Goal: Information Seeking & Learning: Learn about a topic

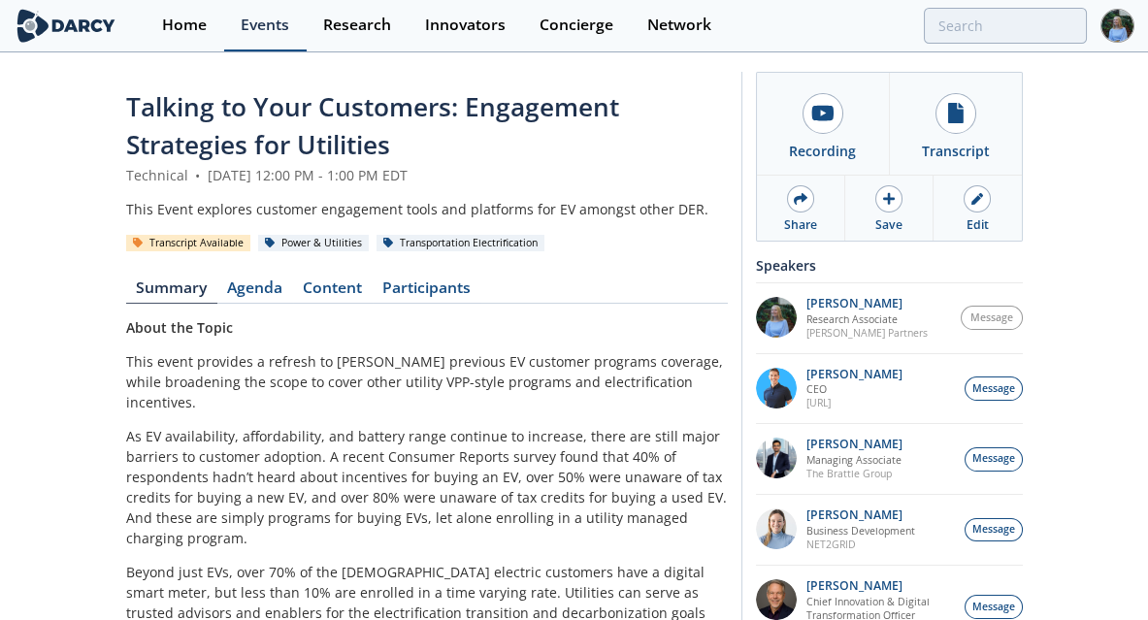
click at [263, 28] on div "Events" at bounding box center [265, 25] width 49 height 16
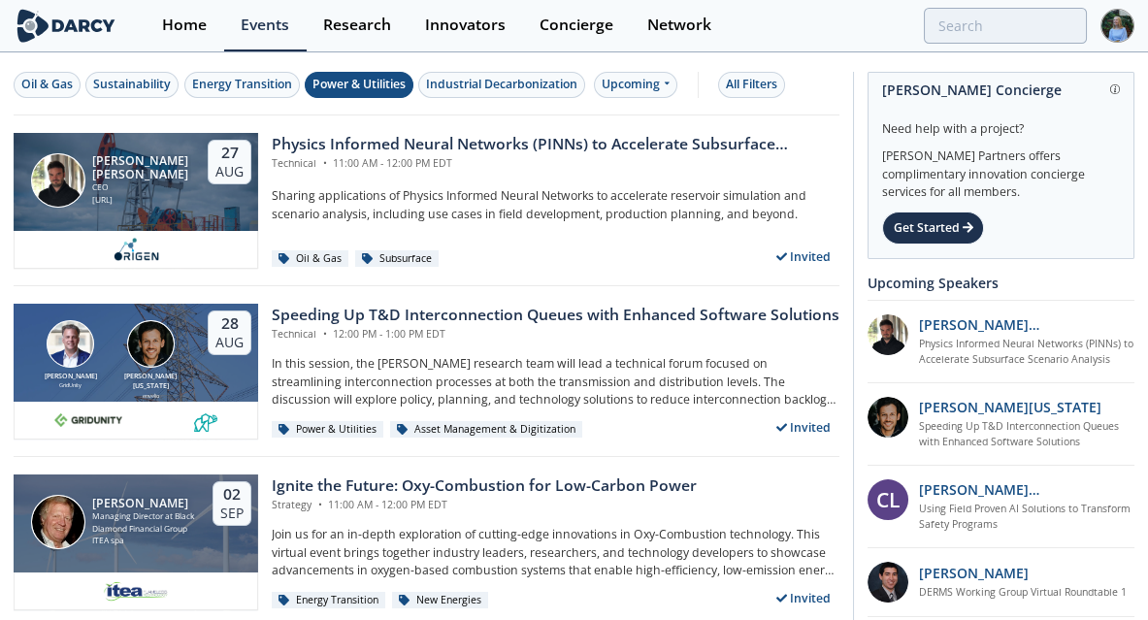
click at [340, 86] on div "Power & Utilities" at bounding box center [359, 84] width 93 height 17
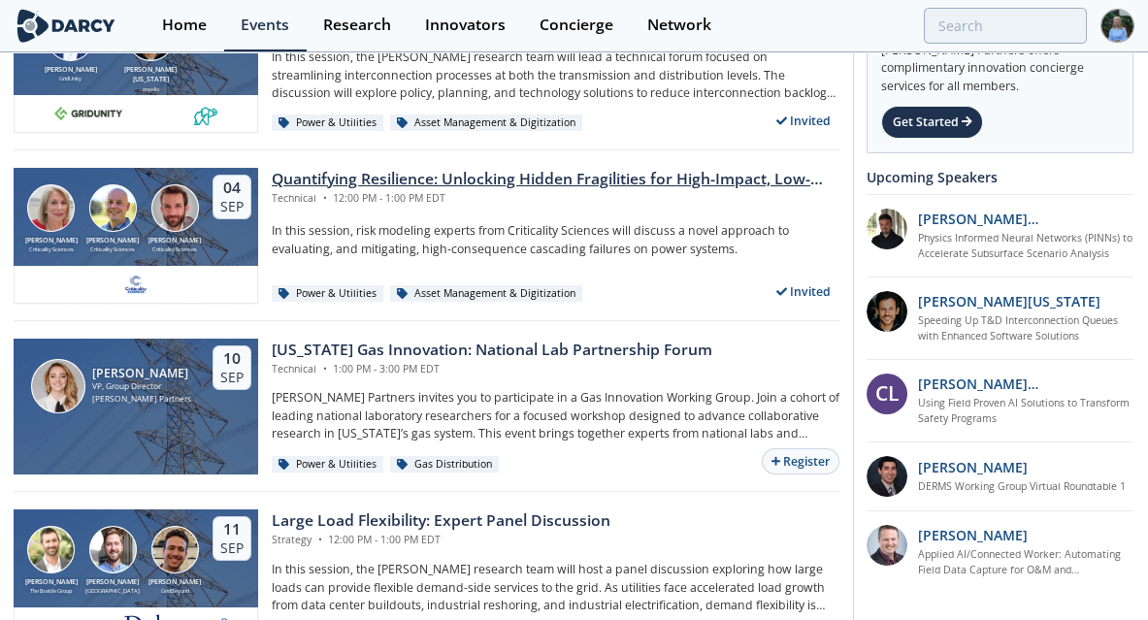
scroll to position [136, 0]
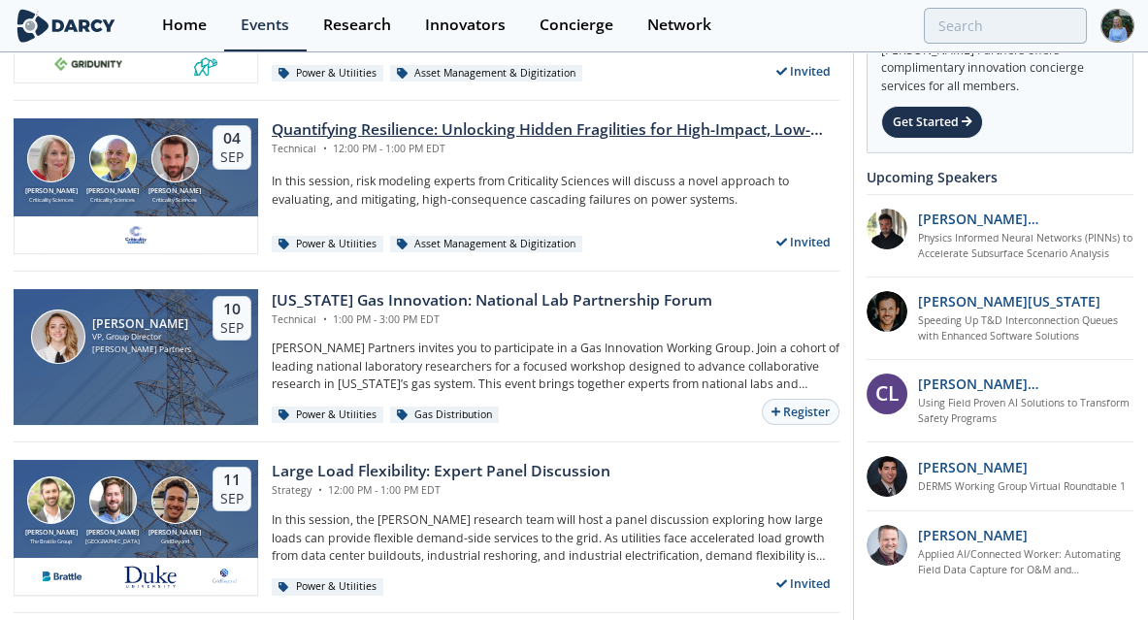
click at [505, 357] on p "[PERSON_NAME] Partners invites you to participate in a Gas Innovation Working G…" at bounding box center [556, 366] width 568 height 53
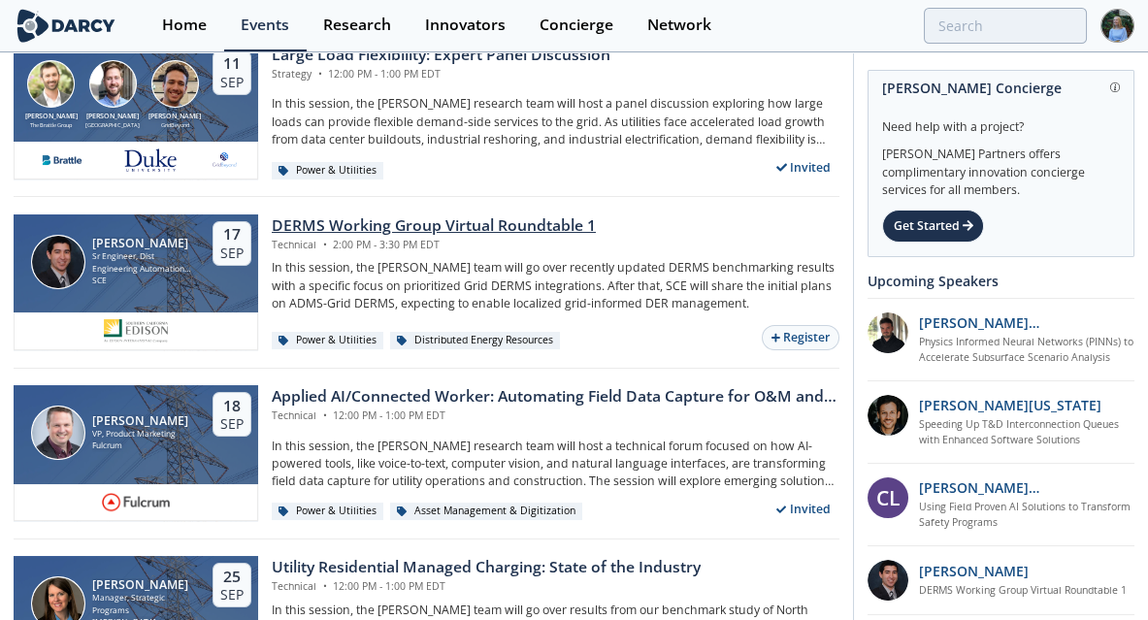
scroll to position [603, 0]
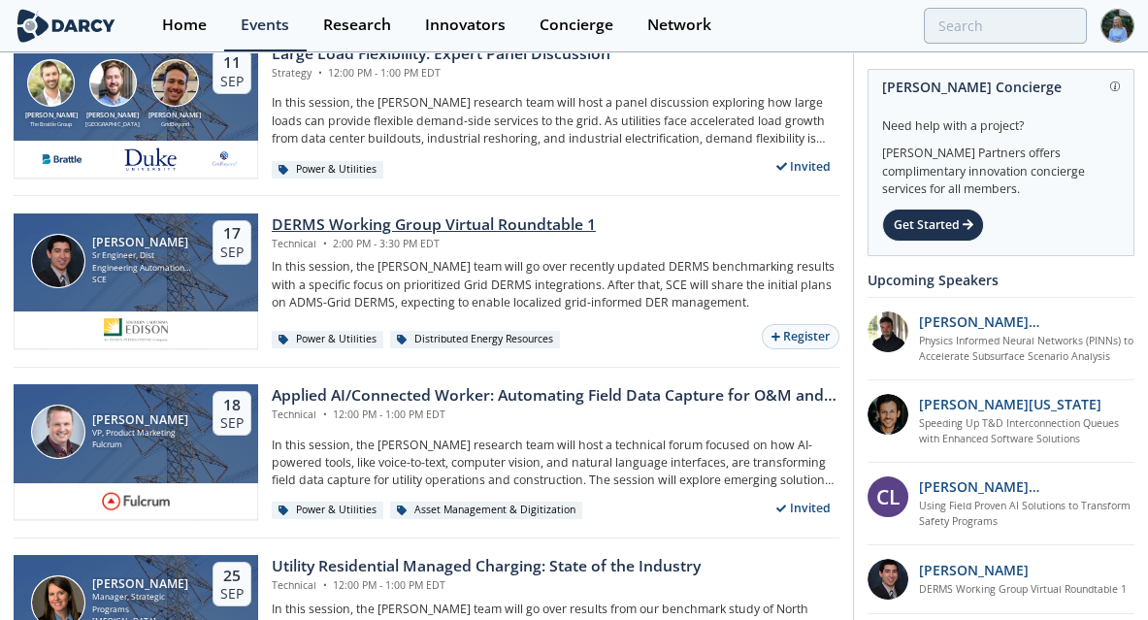
click at [555, 220] on div "DERMS Working Group Virtual Roundtable 1" at bounding box center [434, 225] width 324 height 23
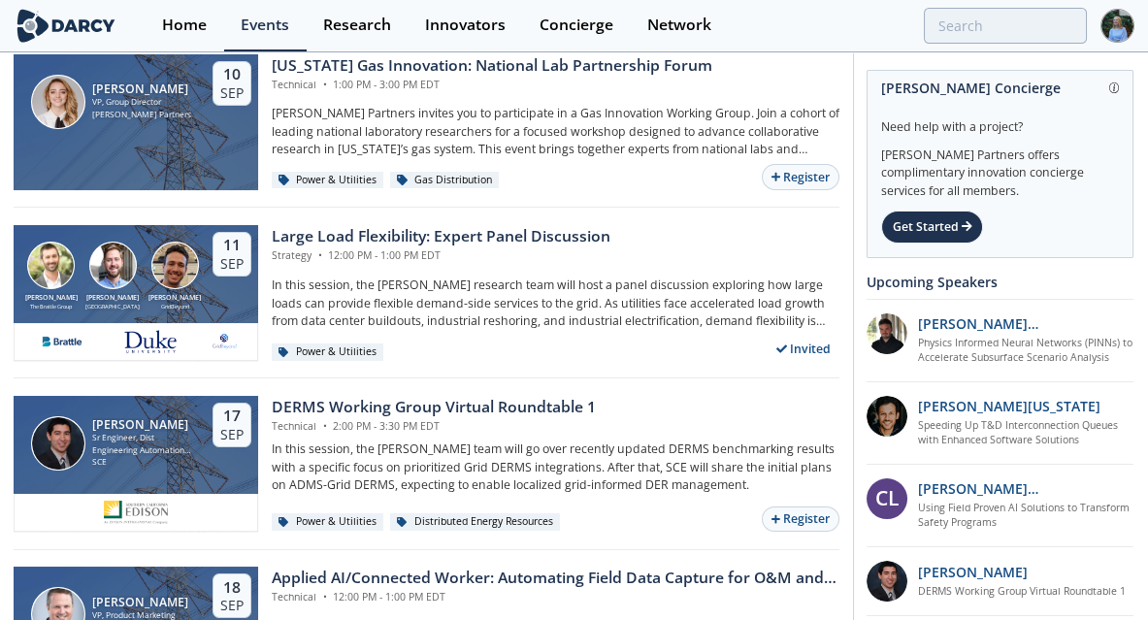
scroll to position [419, 0]
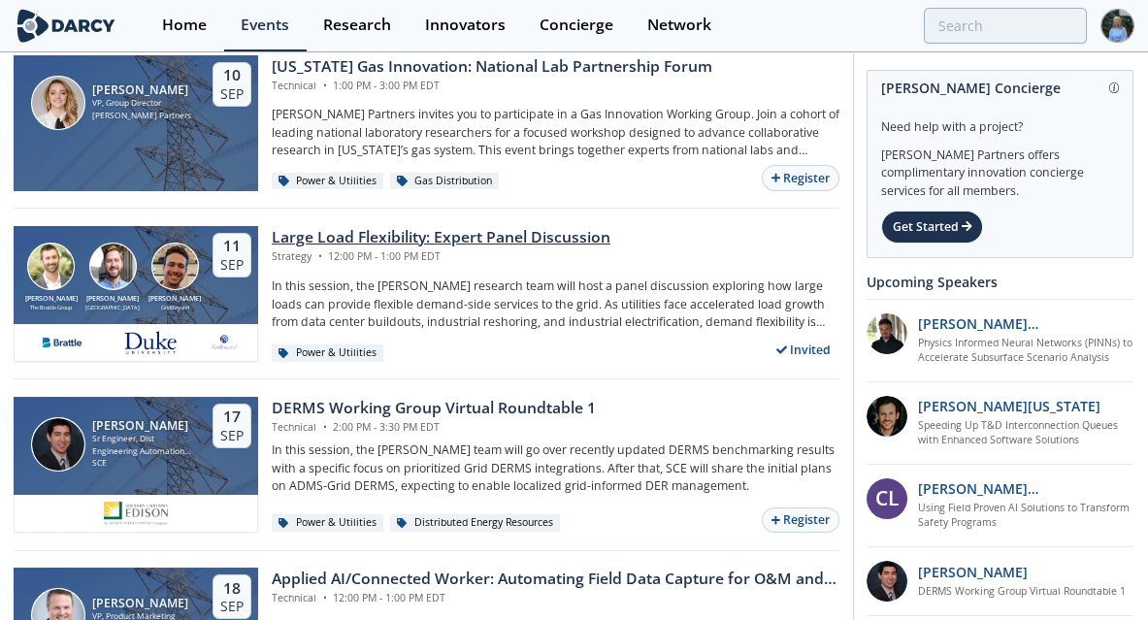
click at [408, 234] on div "Large Load Flexibility: Expert Panel Discussion" at bounding box center [441, 237] width 339 height 23
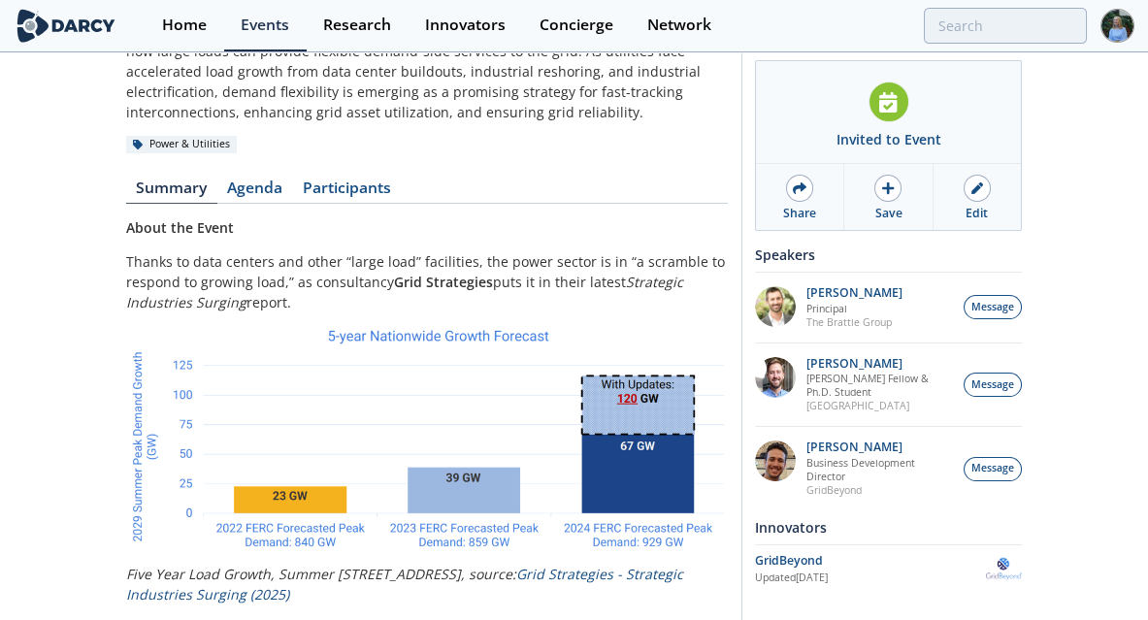
scroll to position [141, 0]
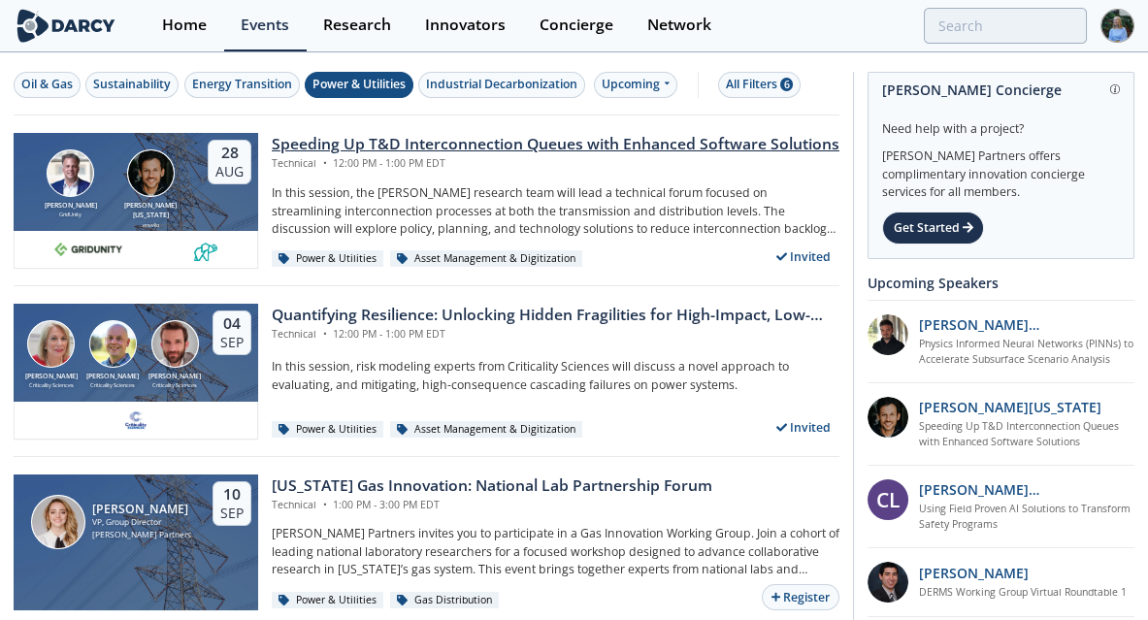
click at [618, 136] on div "Speeding Up T&D Interconnection Queues with Enhanced Software Solutions" at bounding box center [556, 144] width 568 height 23
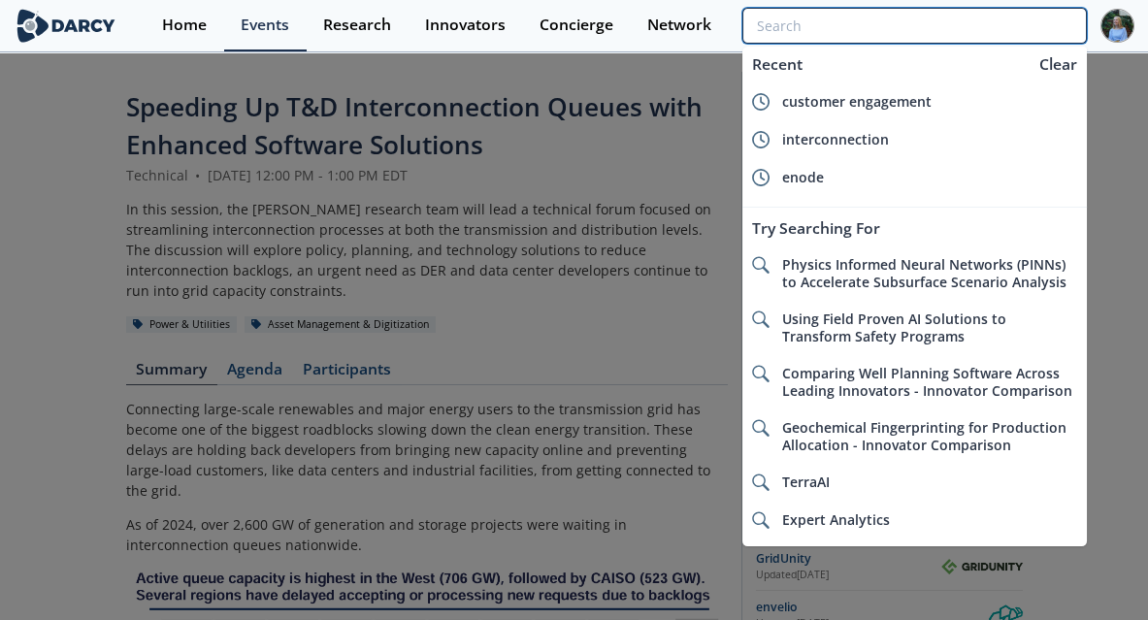
click at [975, 24] on input "search" at bounding box center [915, 26] width 345 height 36
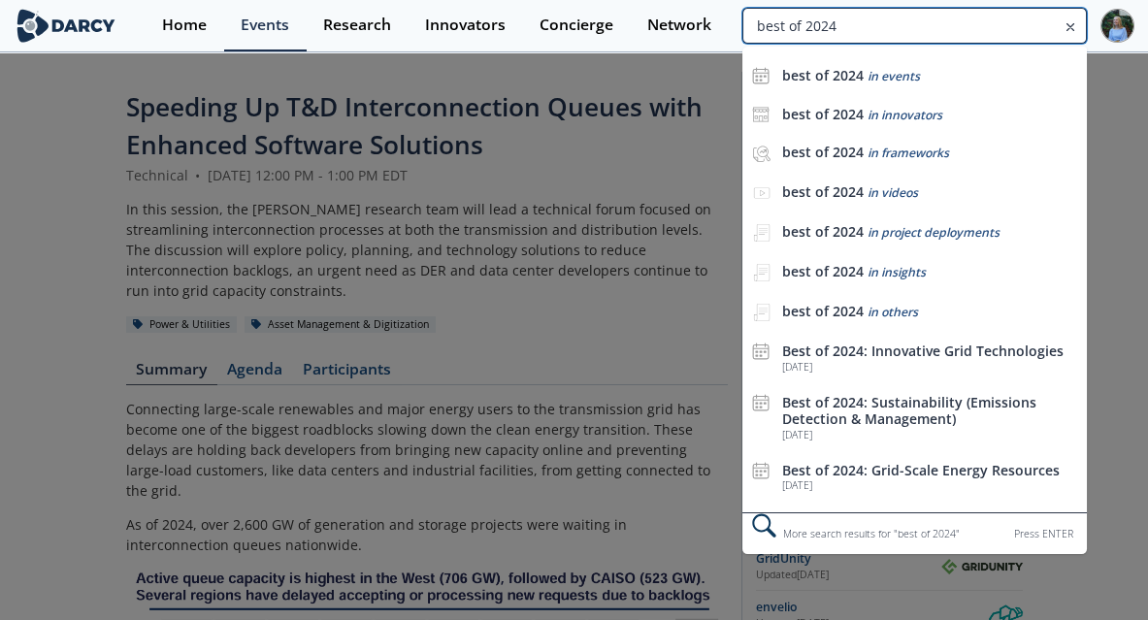
type input "best of 2024"
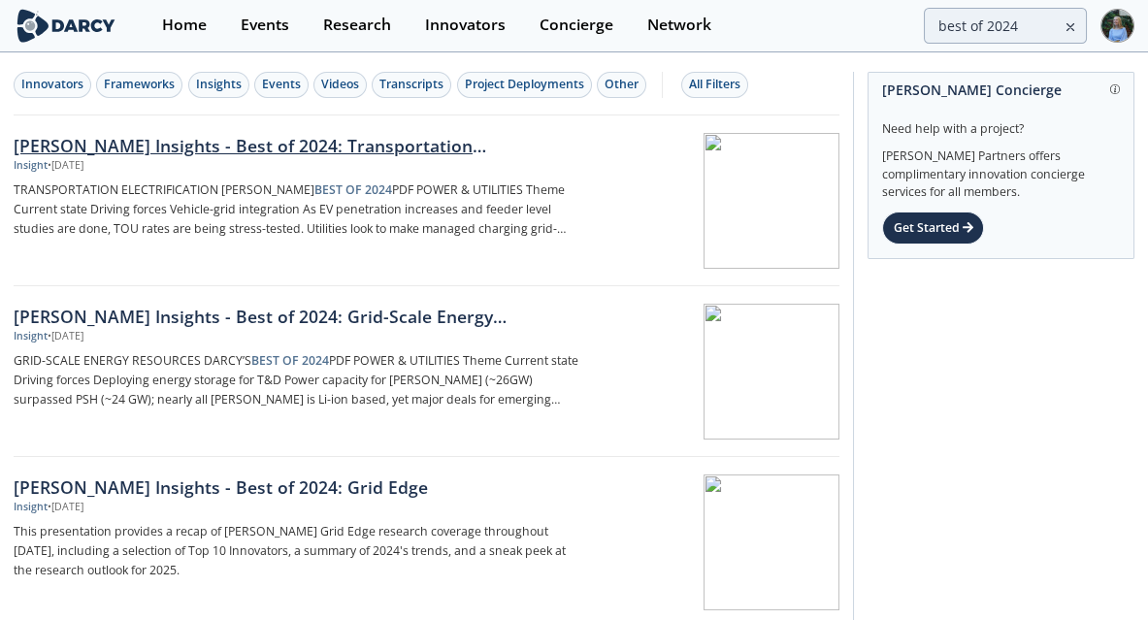
click at [310, 137] on div "[PERSON_NAME] Insights - Best of 2024: Transportation Electrification" at bounding box center [298, 145] width 568 height 25
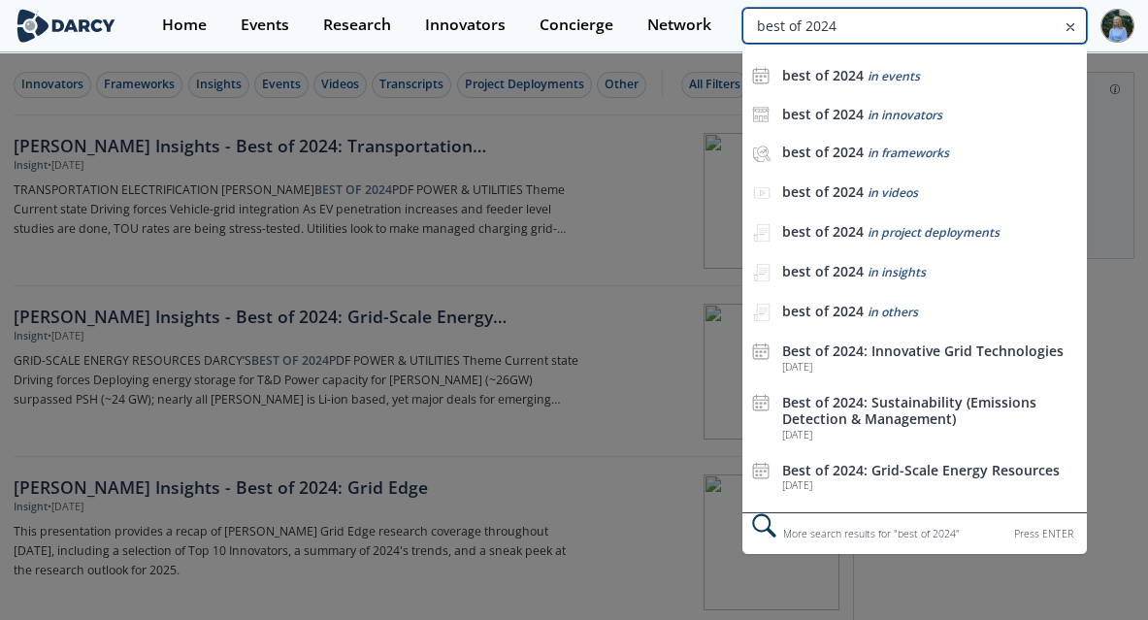
click at [1020, 26] on input "best of 2024" at bounding box center [915, 26] width 345 height 36
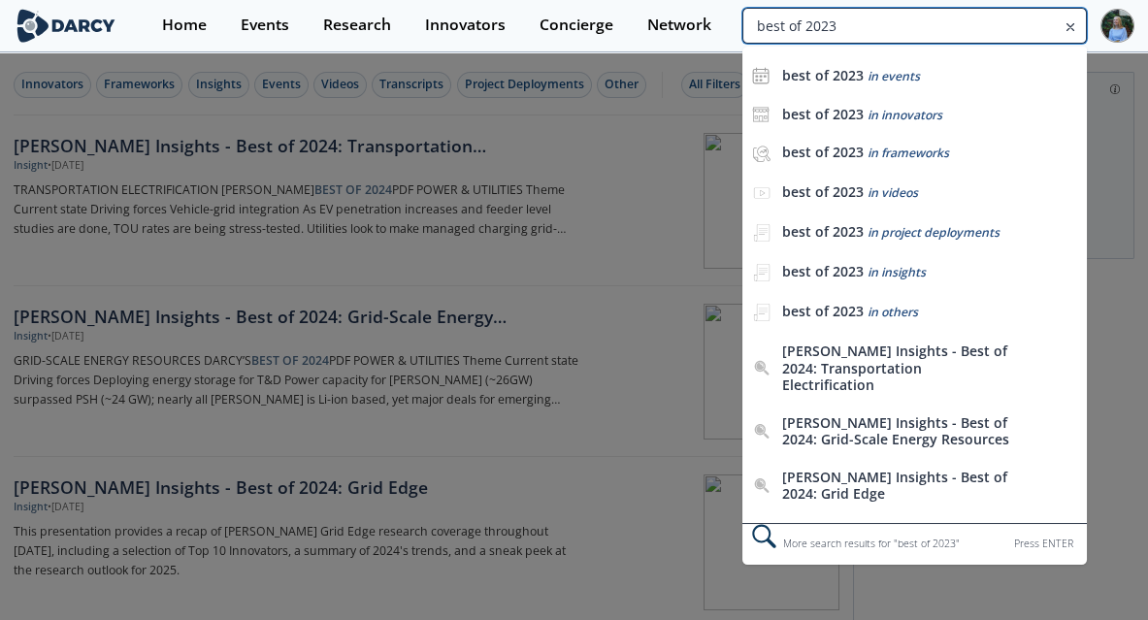
type input "best of 2023"
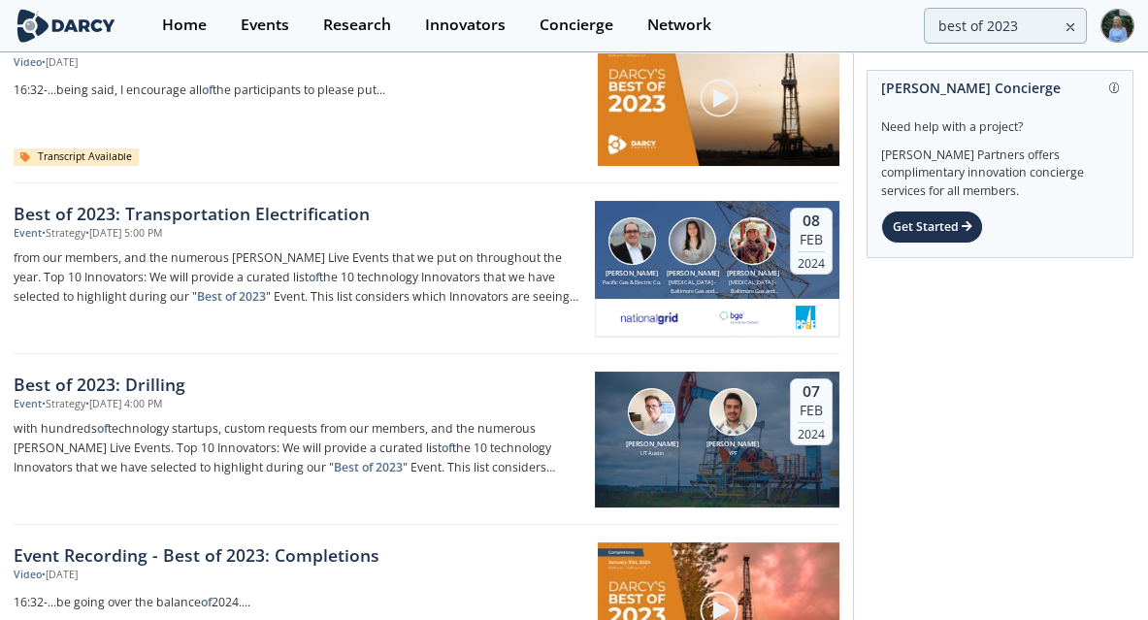
scroll to position [1129, 0]
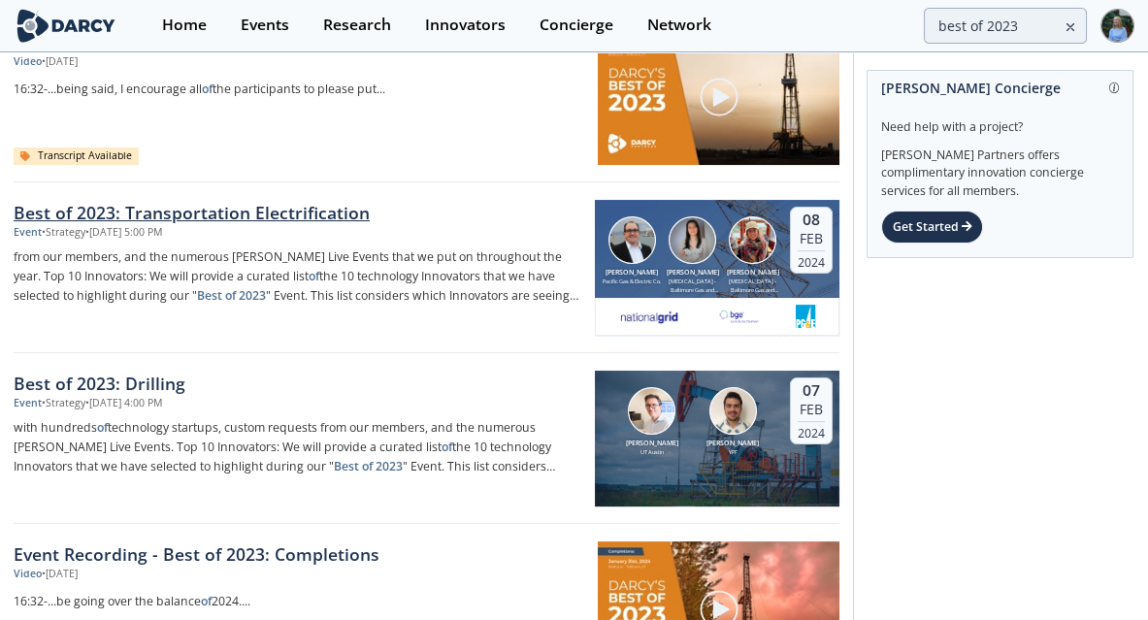
click at [306, 200] on div "Best of 2023: Transportation Electrification" at bounding box center [298, 212] width 568 height 25
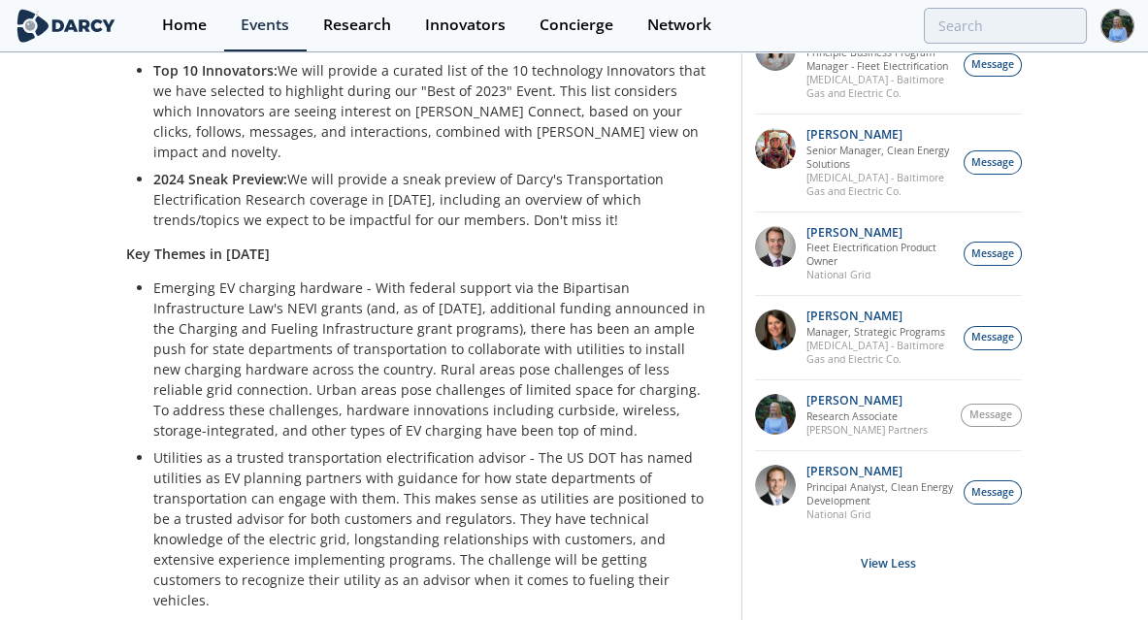
scroll to position [1054, 0]
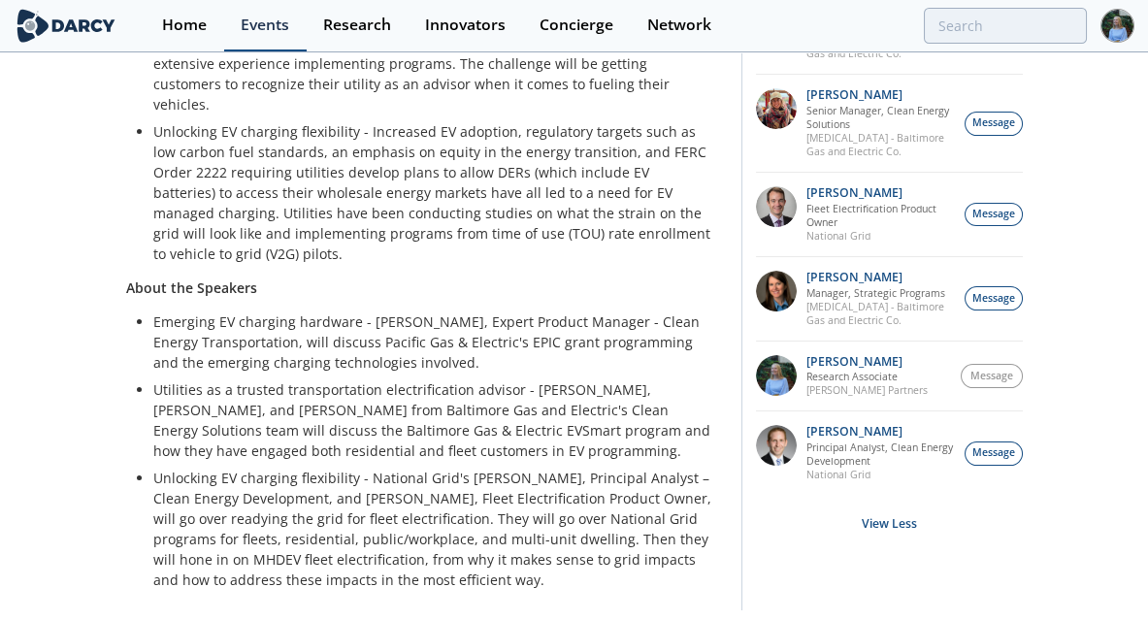
click at [277, 27] on div "Events" at bounding box center [265, 25] width 49 height 16
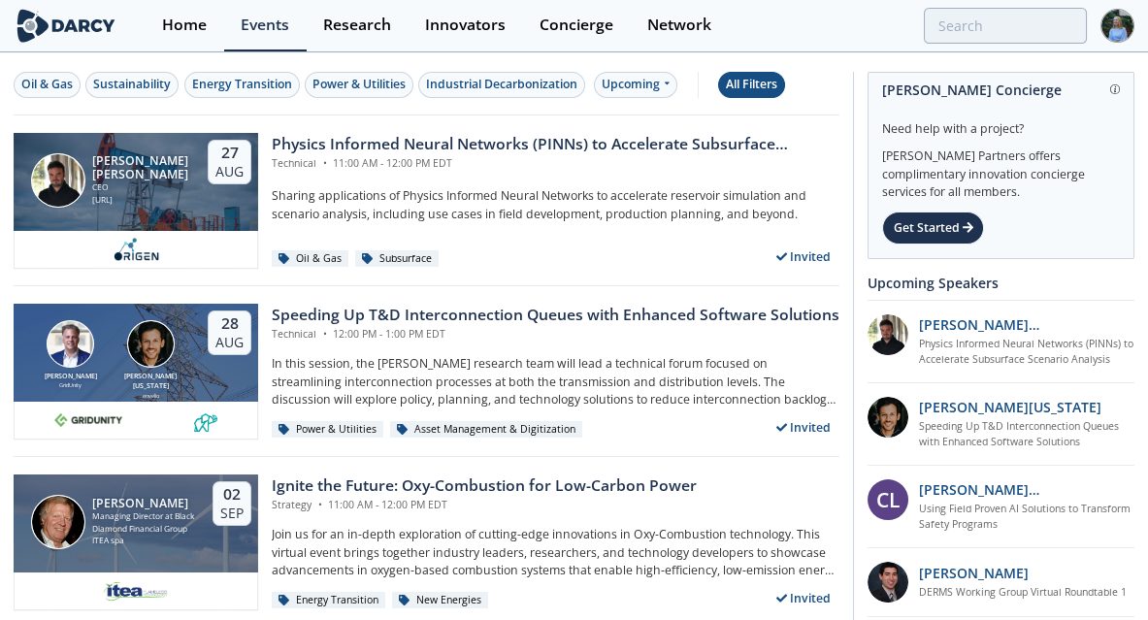
click at [746, 80] on div "All Filters" at bounding box center [751, 84] width 51 height 17
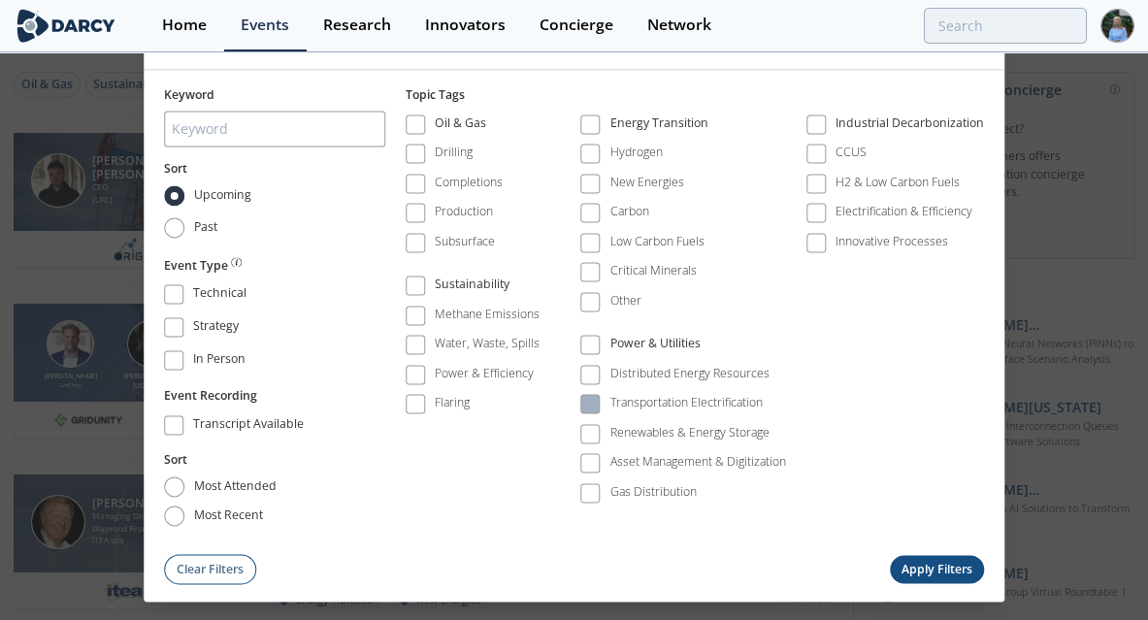
click at [619, 401] on div "Transportation Electrification" at bounding box center [687, 403] width 152 height 17
click at [192, 230] on label "Past" at bounding box center [192, 228] width 56 height 20
click at [184, 230] on input "Past" at bounding box center [174, 228] width 20 height 20
radio input "true"
click at [968, 563] on button "Apply Filters" at bounding box center [937, 570] width 95 height 28
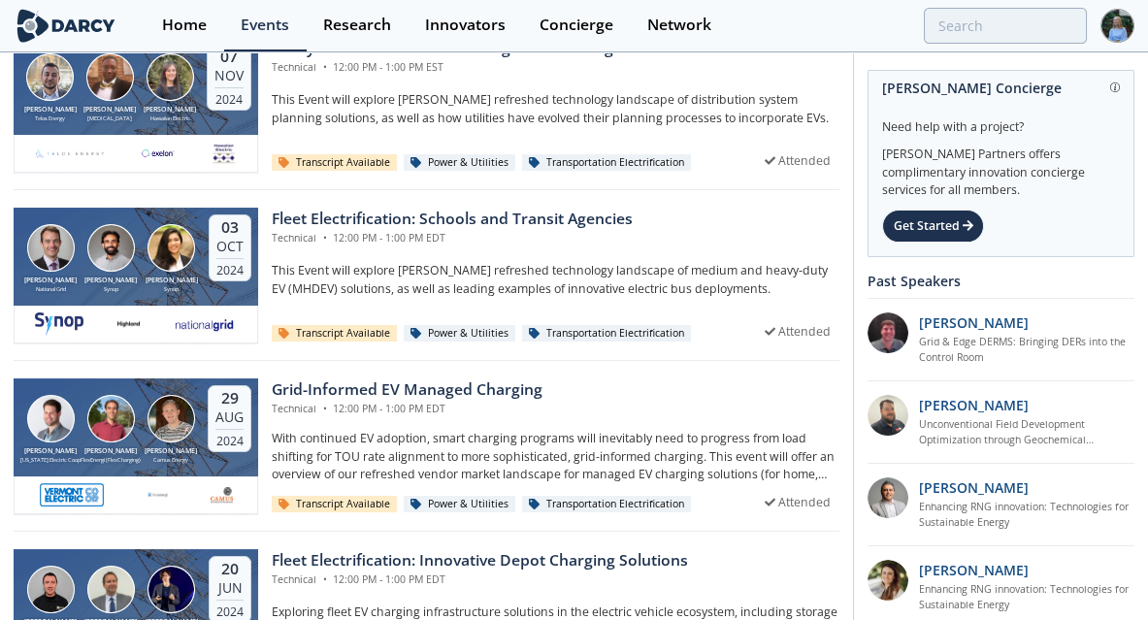
scroll to position [951, 0]
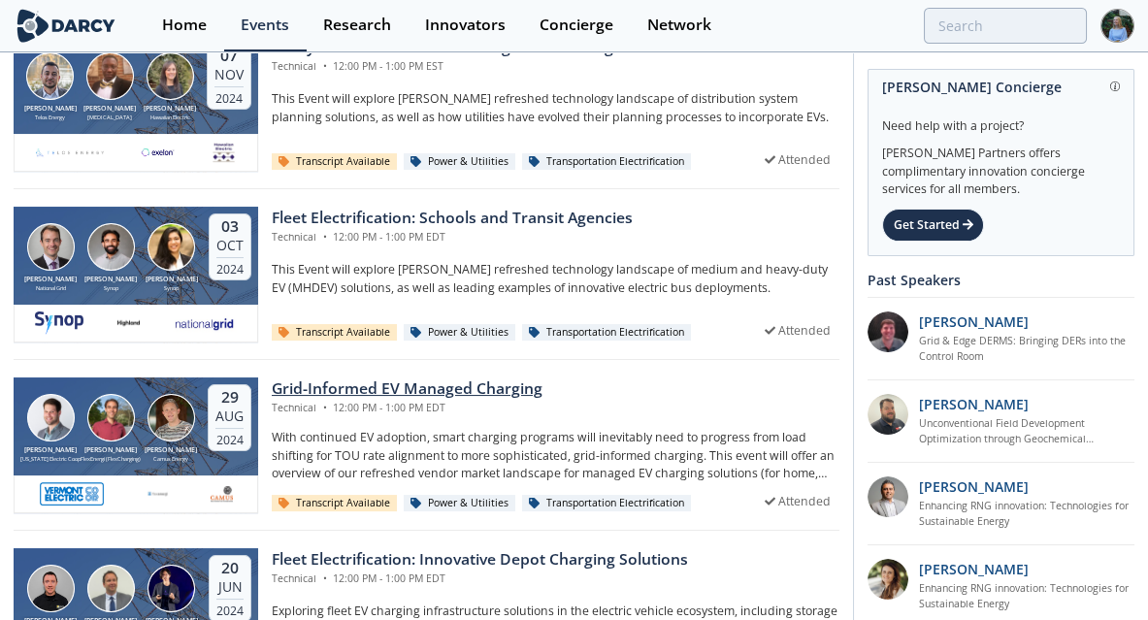
click at [346, 378] on div "Grid-Informed EV Managed Charging" at bounding box center [407, 389] width 271 height 23
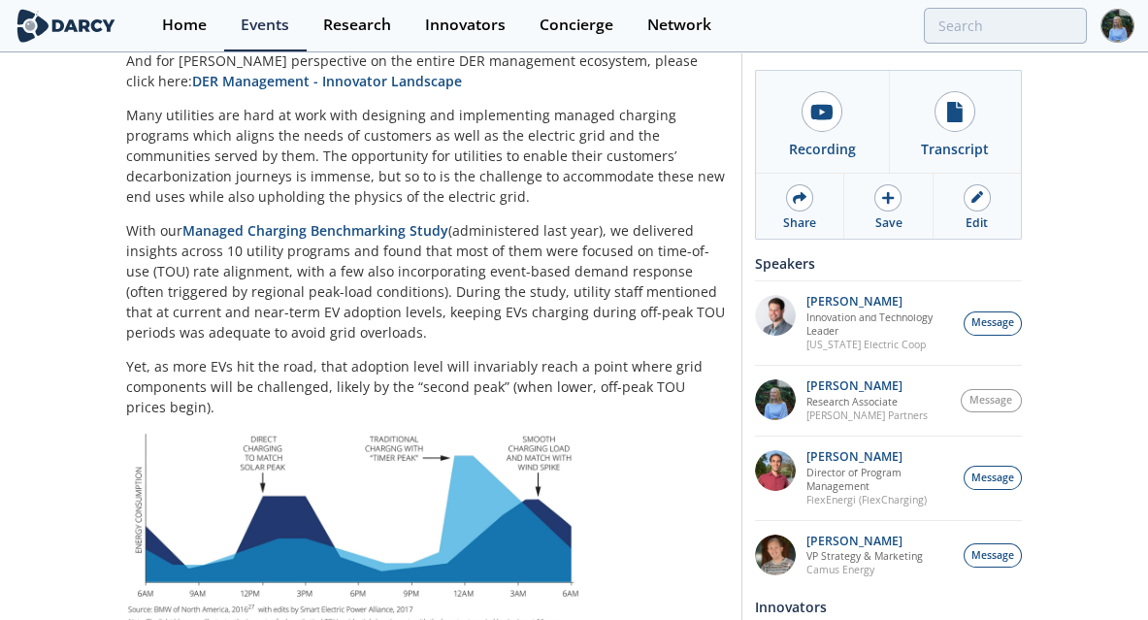
scroll to position [438, 0]
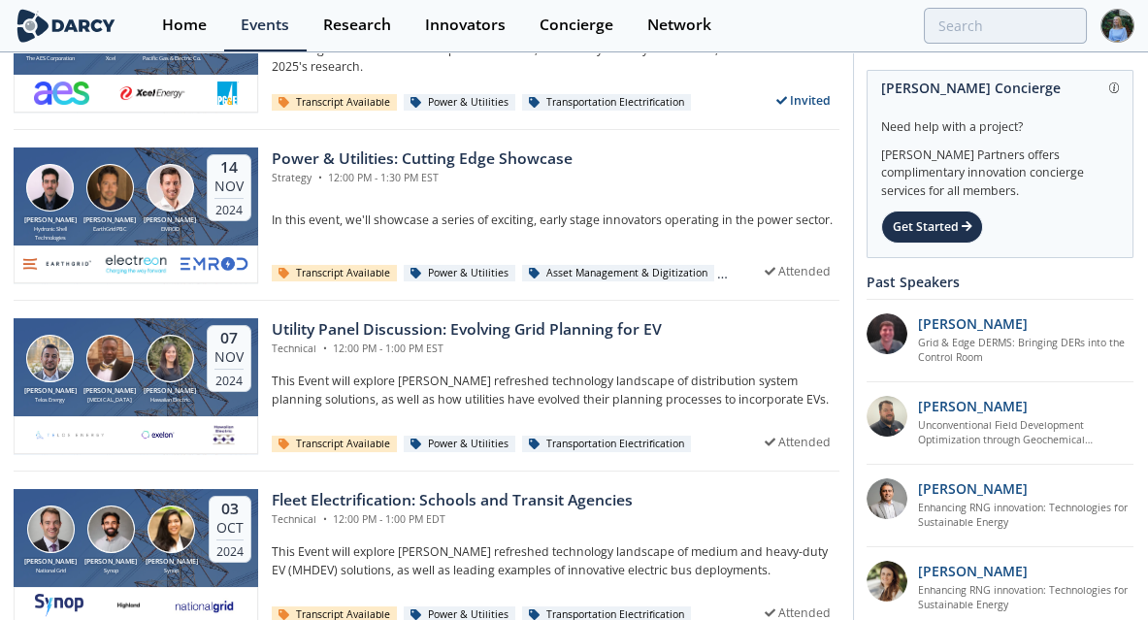
scroll to position [668, 0]
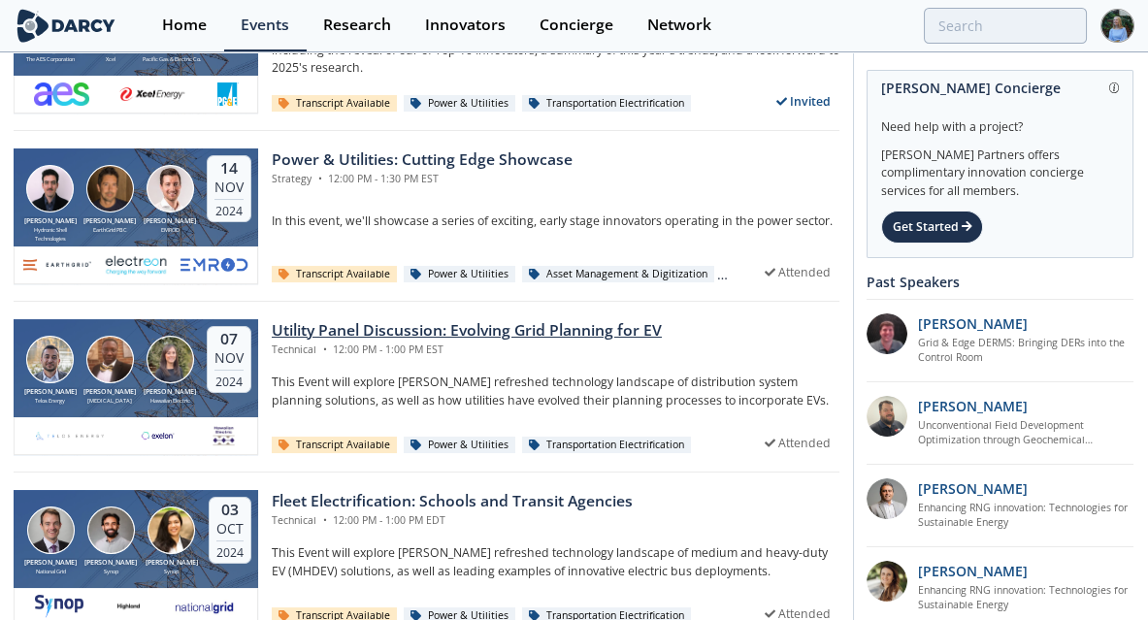
click at [460, 325] on div "Utility Panel Discussion: Evolving Grid Planning for EV" at bounding box center [467, 330] width 390 height 23
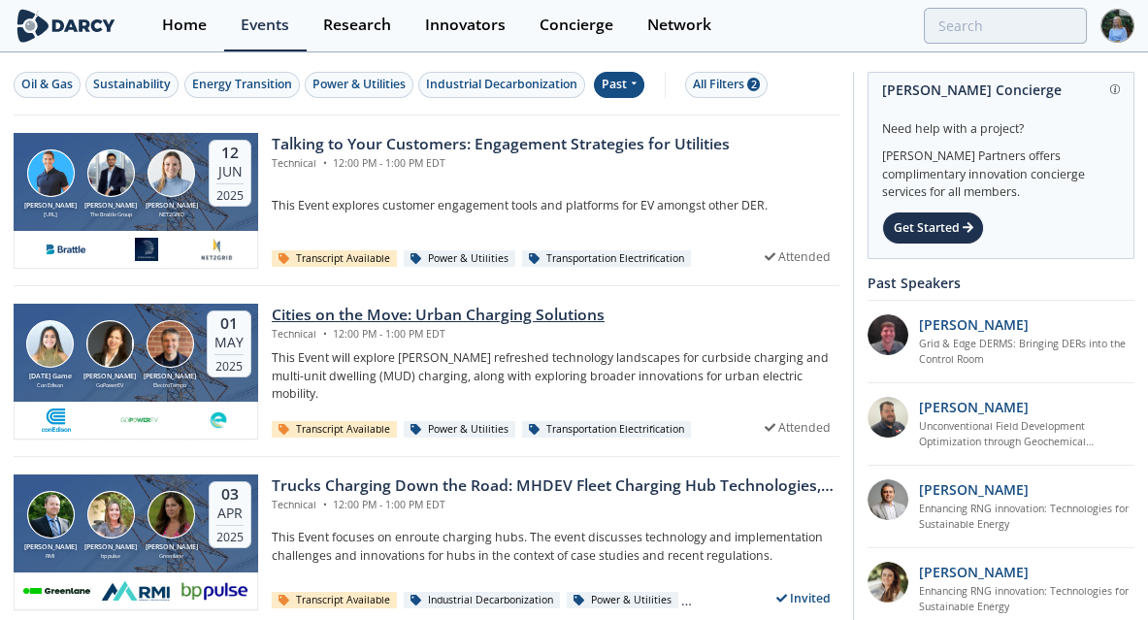
click at [555, 327] on div "Technical • 12:00 PM - 1:00 PM EDT" at bounding box center [438, 335] width 333 height 16
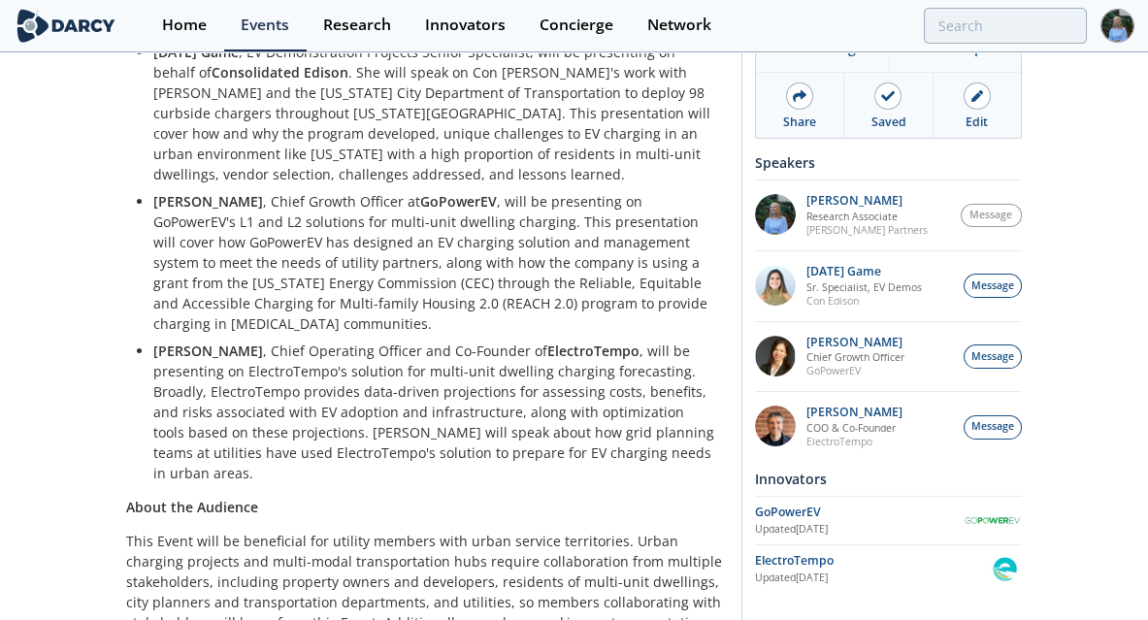
scroll to position [1146, 0]
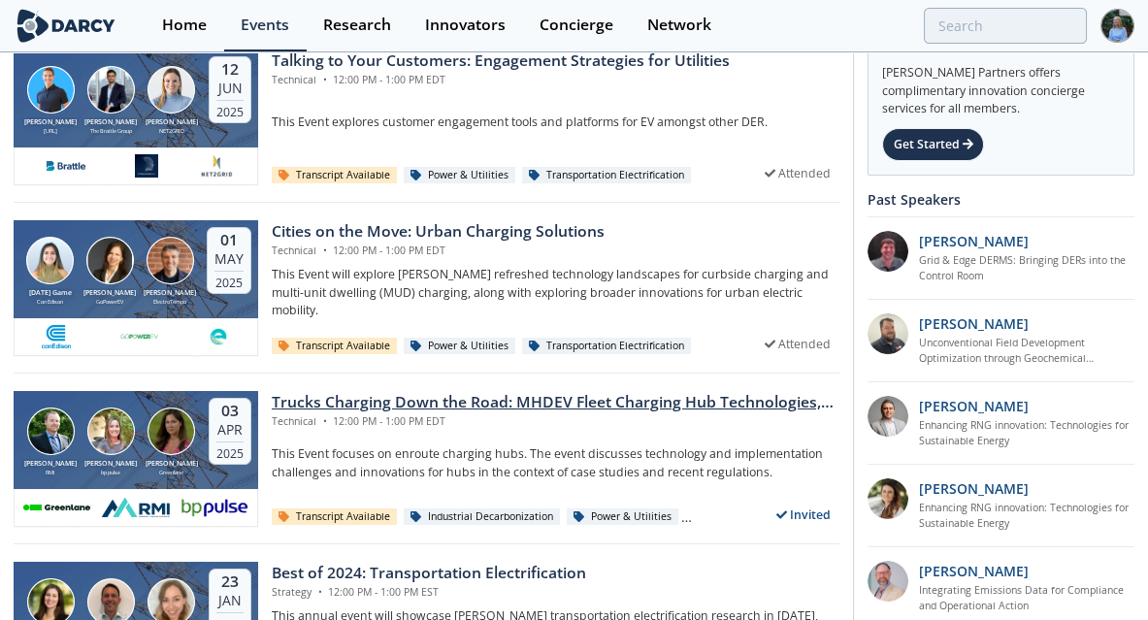
scroll to position [86, 0]
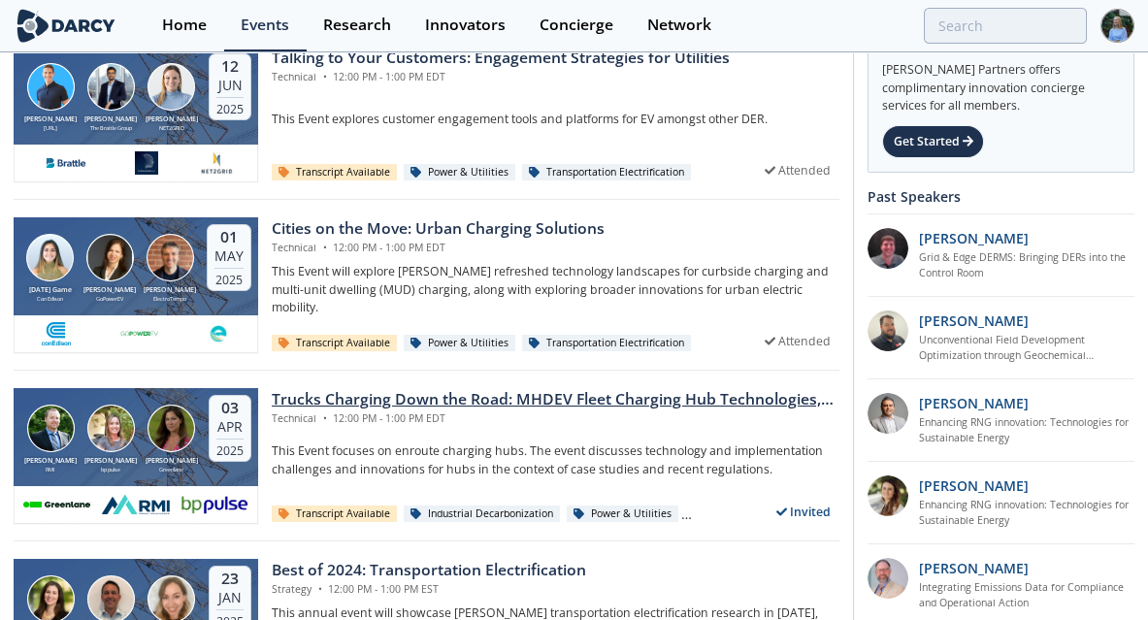
click at [474, 388] on div "Trucks Charging Down the Road: MHDEV Fleet Charging Hub Technologies, Deploymen…" at bounding box center [556, 399] width 568 height 23
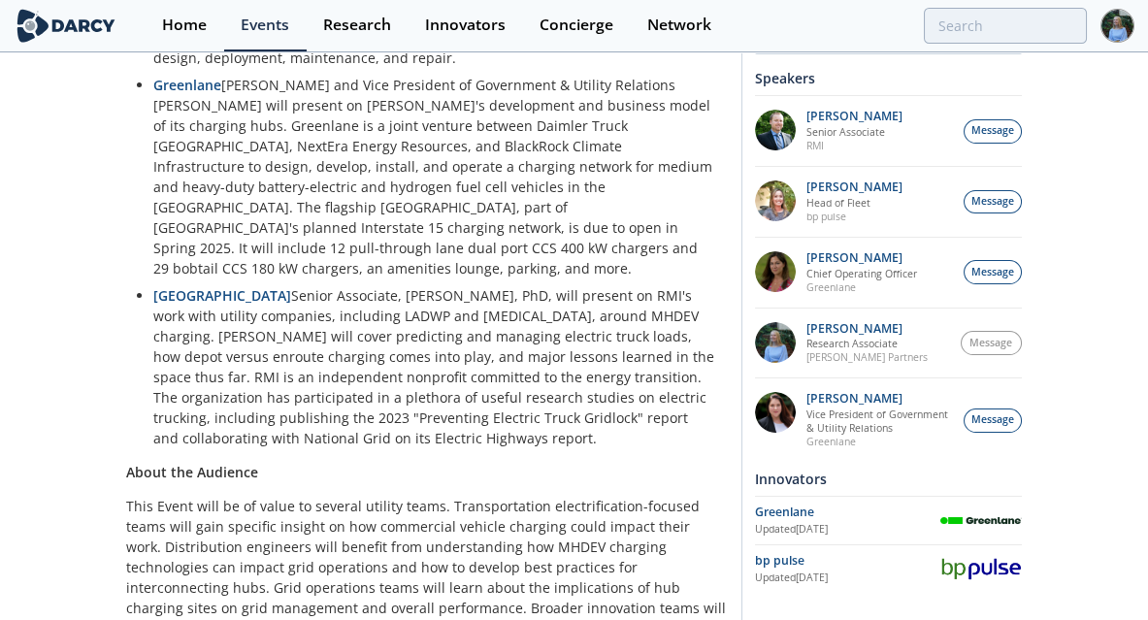
scroll to position [1449, 0]
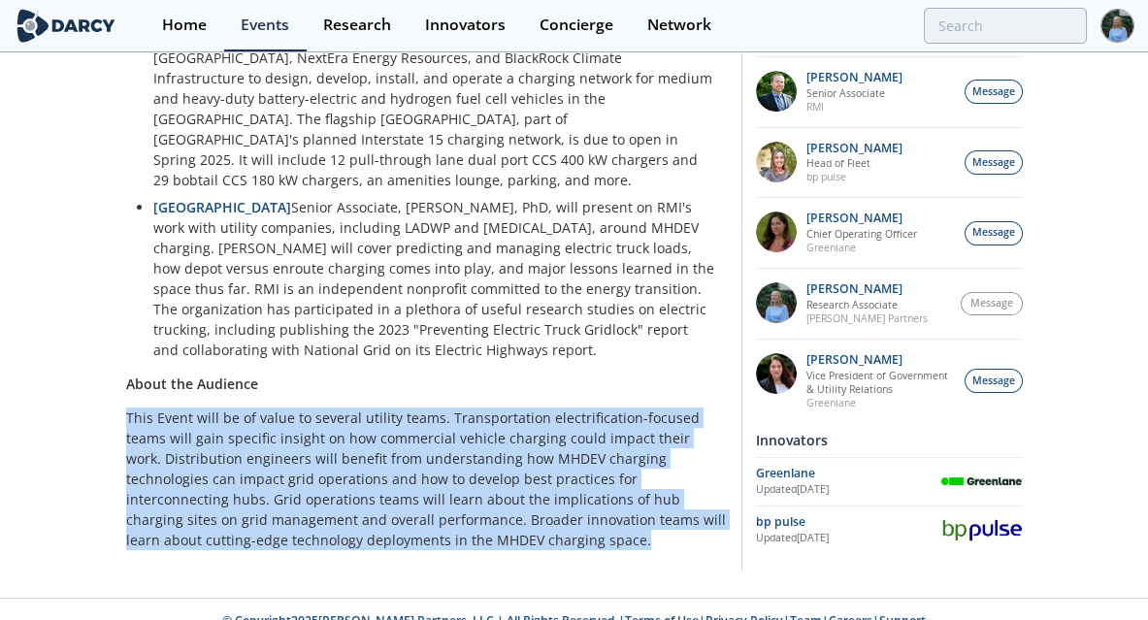
drag, startPoint x: 409, startPoint y: 520, endPoint x: 121, endPoint y: 394, distance: 313.8
copy p "This Event will be of value to several utility teams. Transportation electrific…"
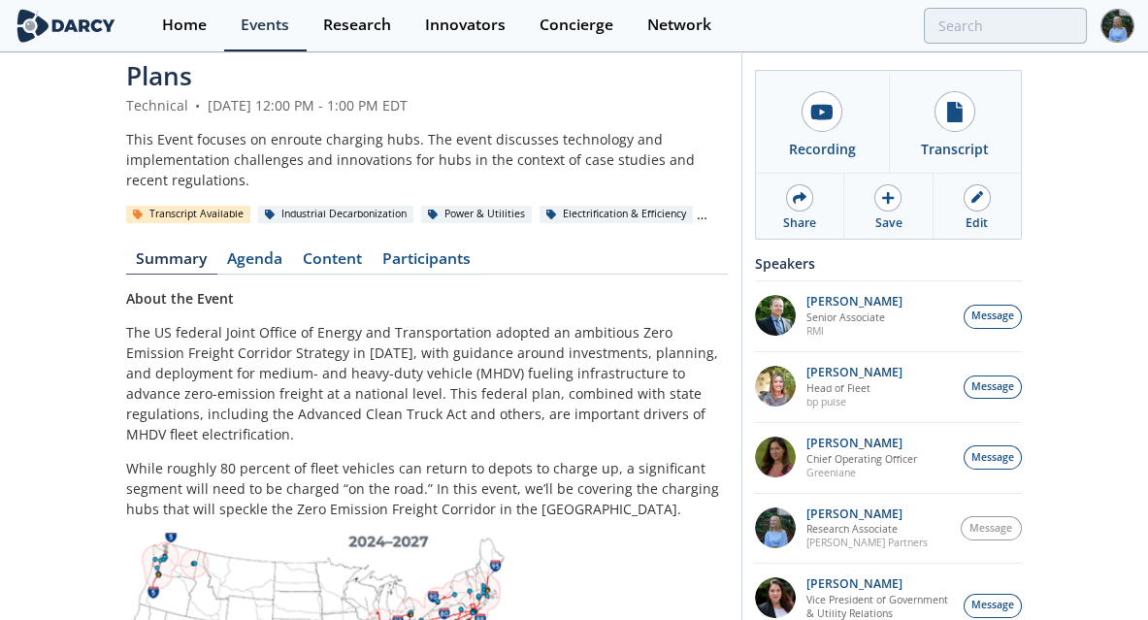
scroll to position [0, 0]
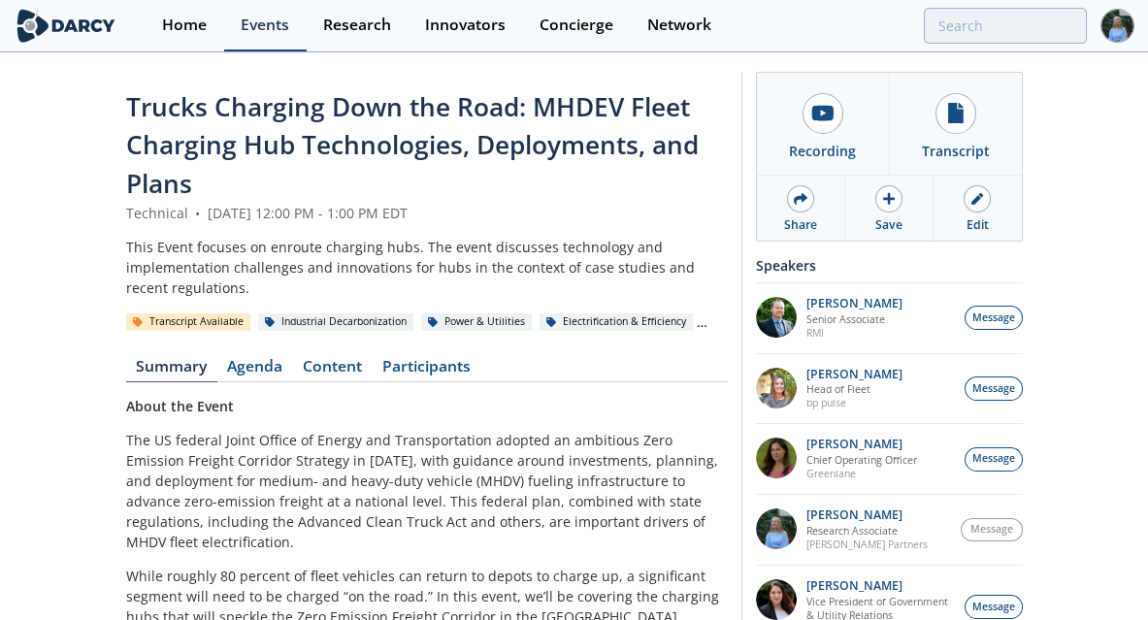
click at [285, 40] on link "Events" at bounding box center [265, 25] width 83 height 51
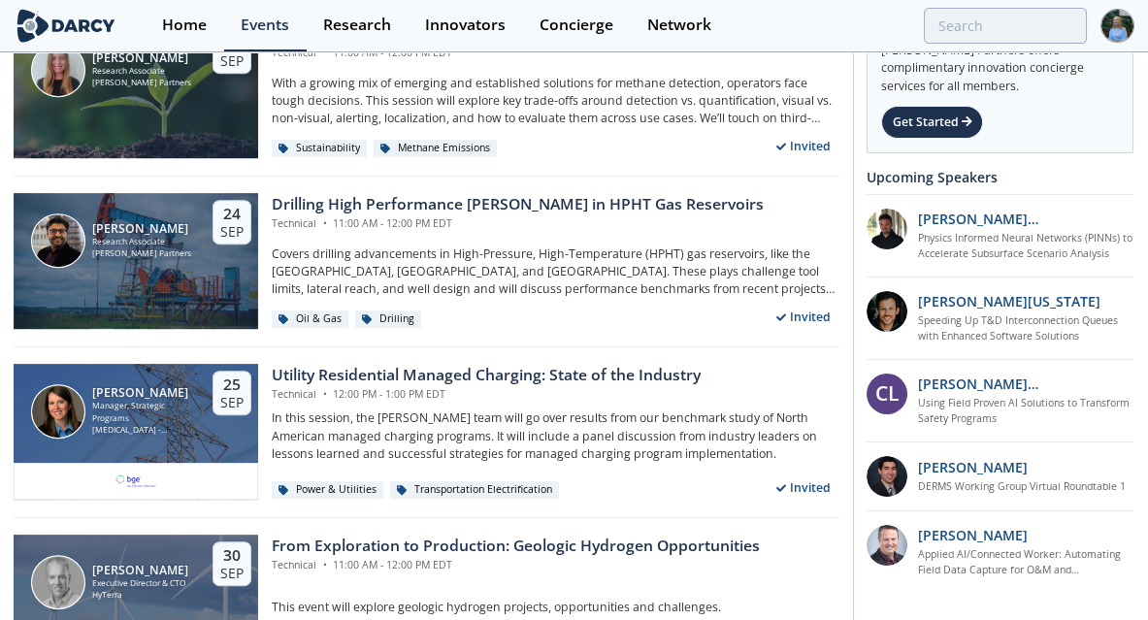
scroll to position [2163, 0]
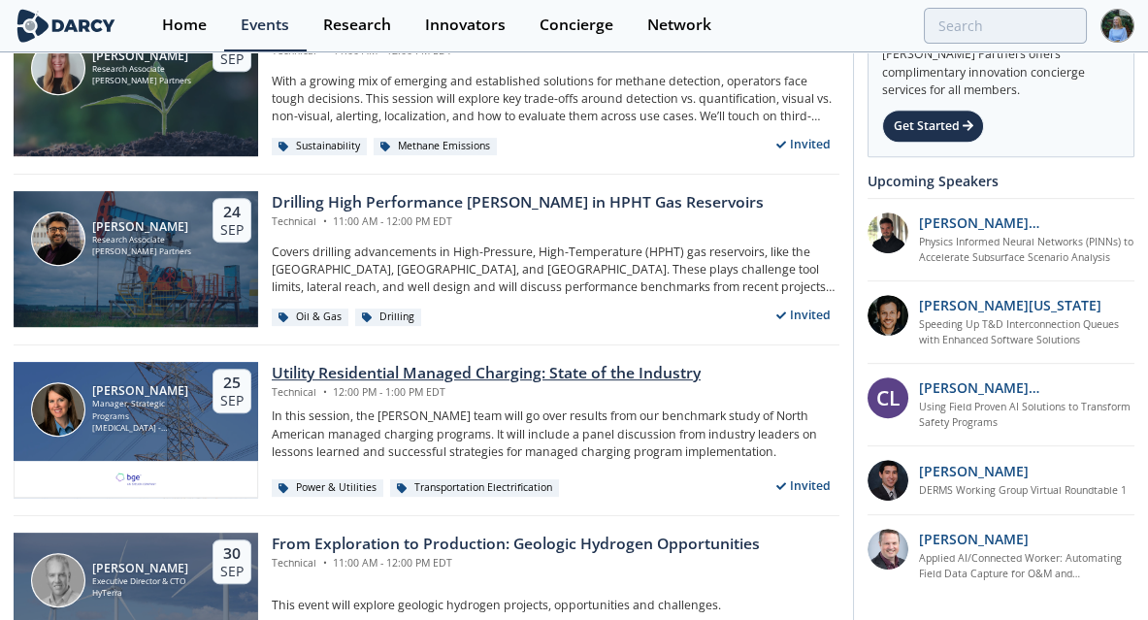
click at [425, 364] on div "Utility Residential Managed Charging: State of the Industry" at bounding box center [486, 373] width 429 height 23
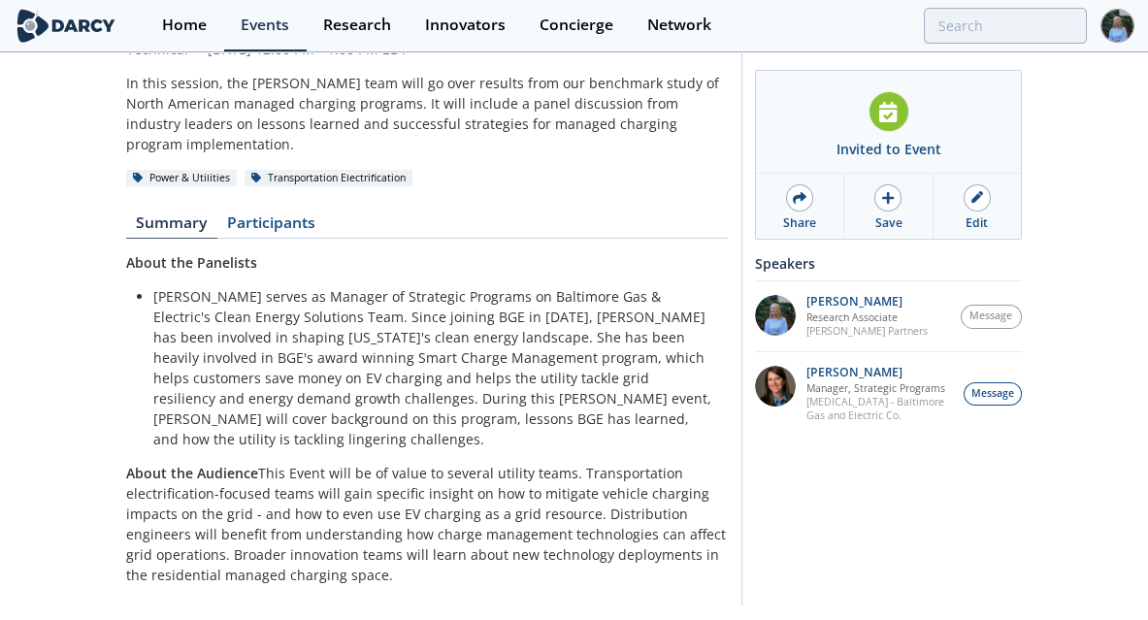
scroll to position [127, 0]
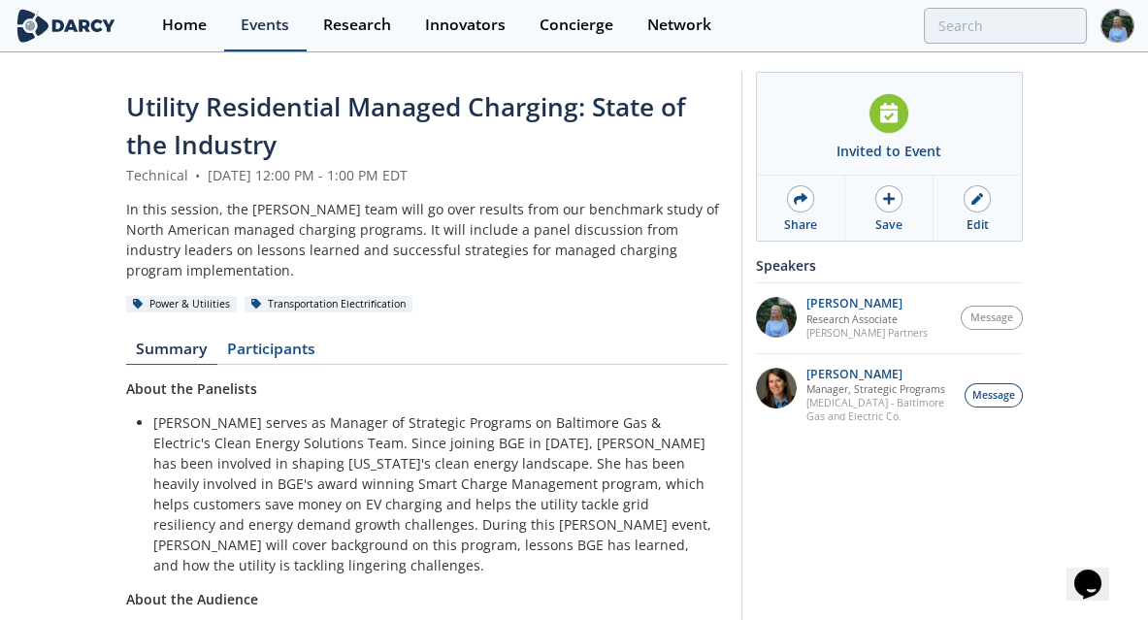
click at [256, 35] on link "Events" at bounding box center [265, 25] width 83 height 51
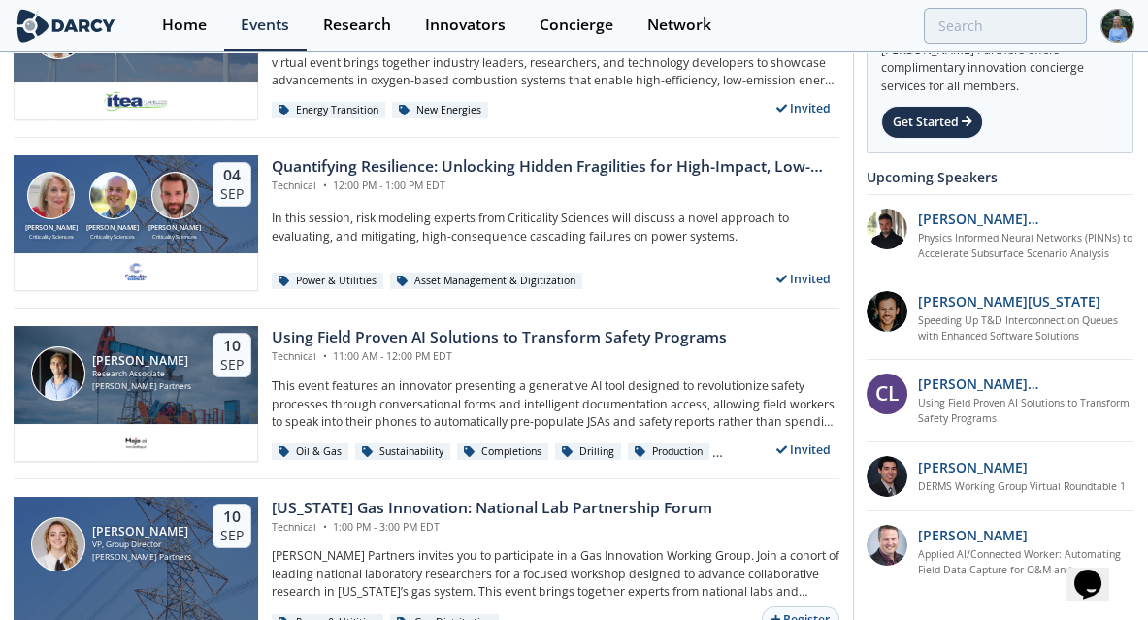
scroll to position [492, 0]
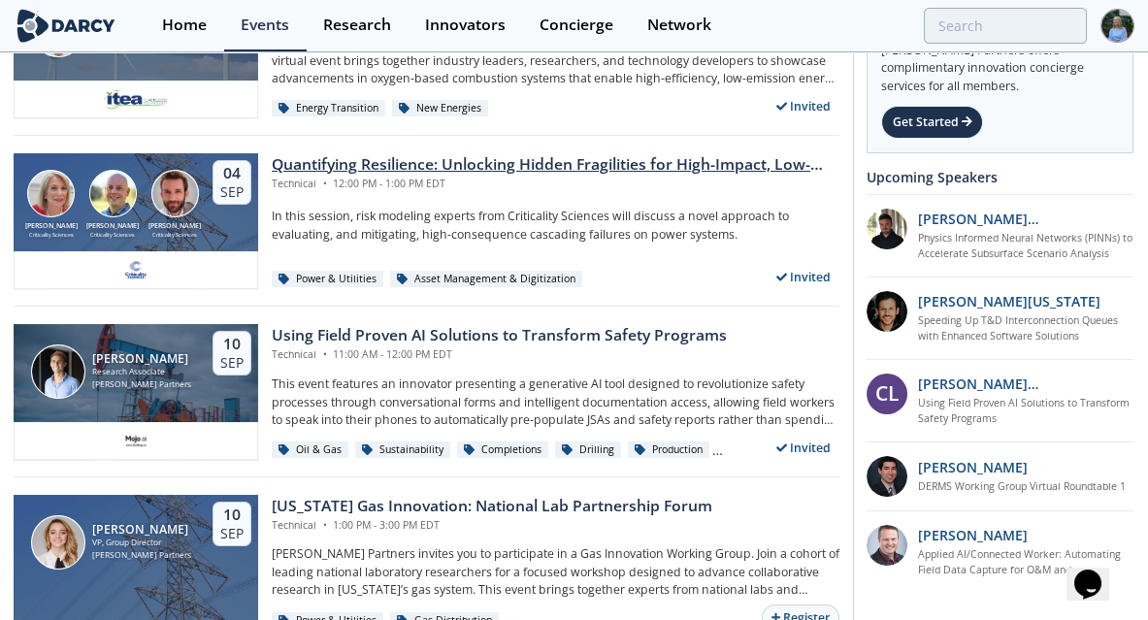
click at [497, 164] on div "Quantifying Resilience: Unlocking Hidden Fragilities for High-Impact, Low-Frequ…" at bounding box center [556, 164] width 568 height 23
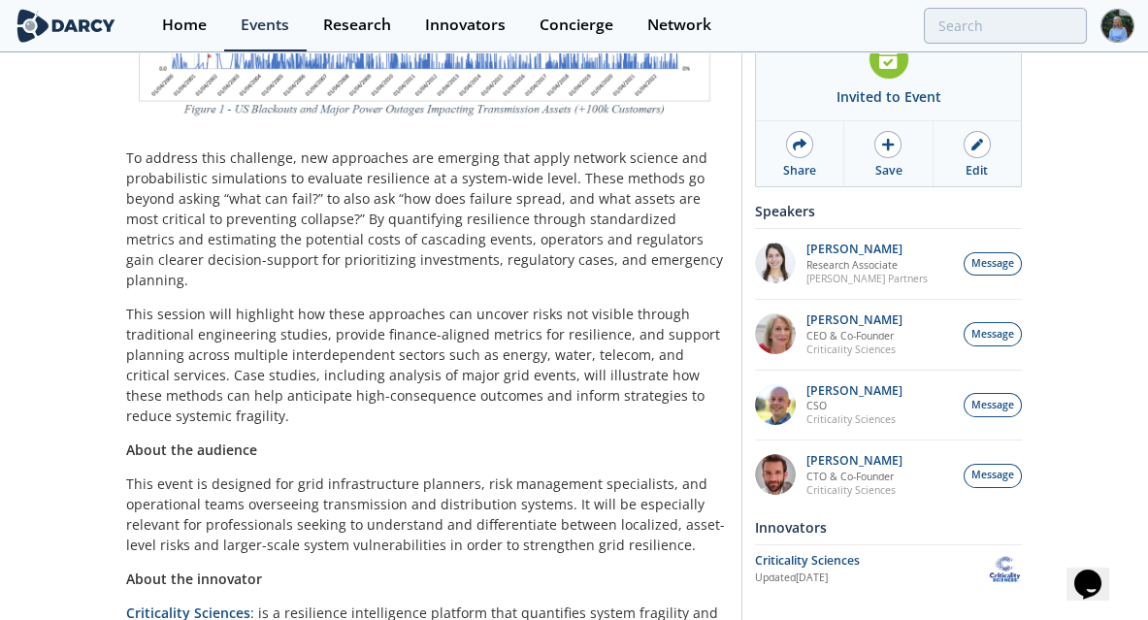
scroll to position [714, 0]
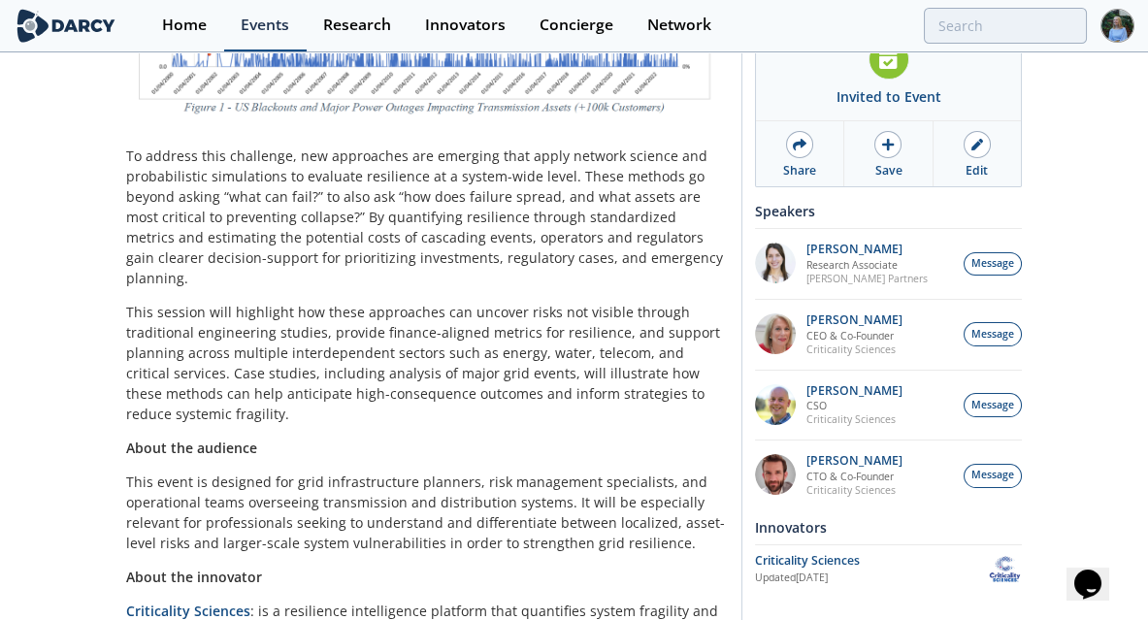
click at [262, 31] on div "Events" at bounding box center [265, 25] width 49 height 16
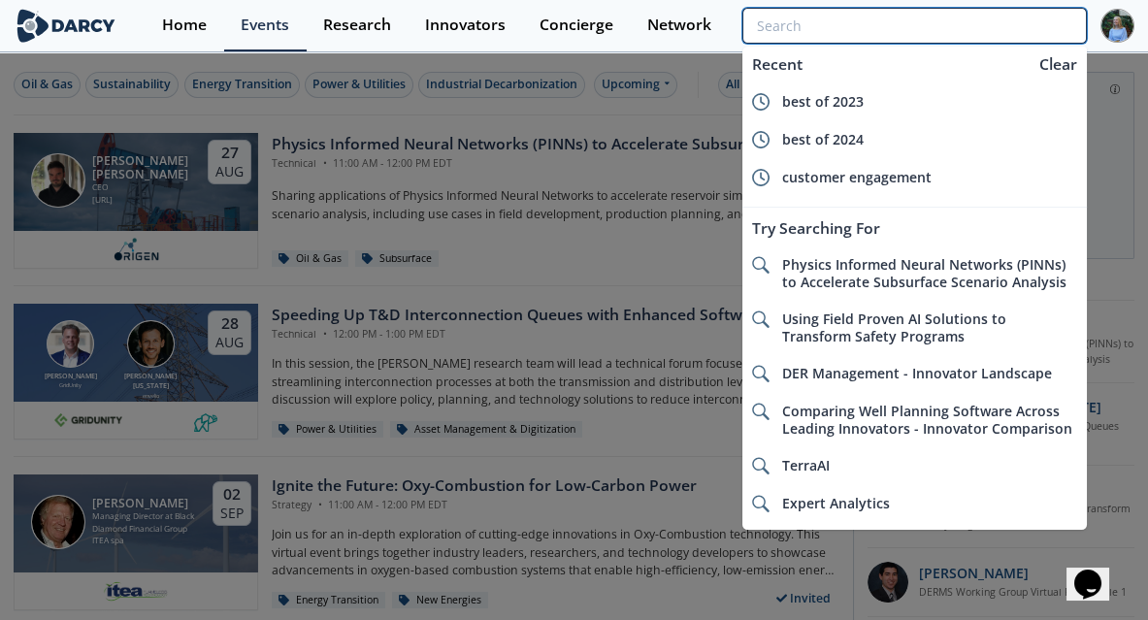
click at [1015, 23] on input "search" at bounding box center [915, 26] width 345 height 36
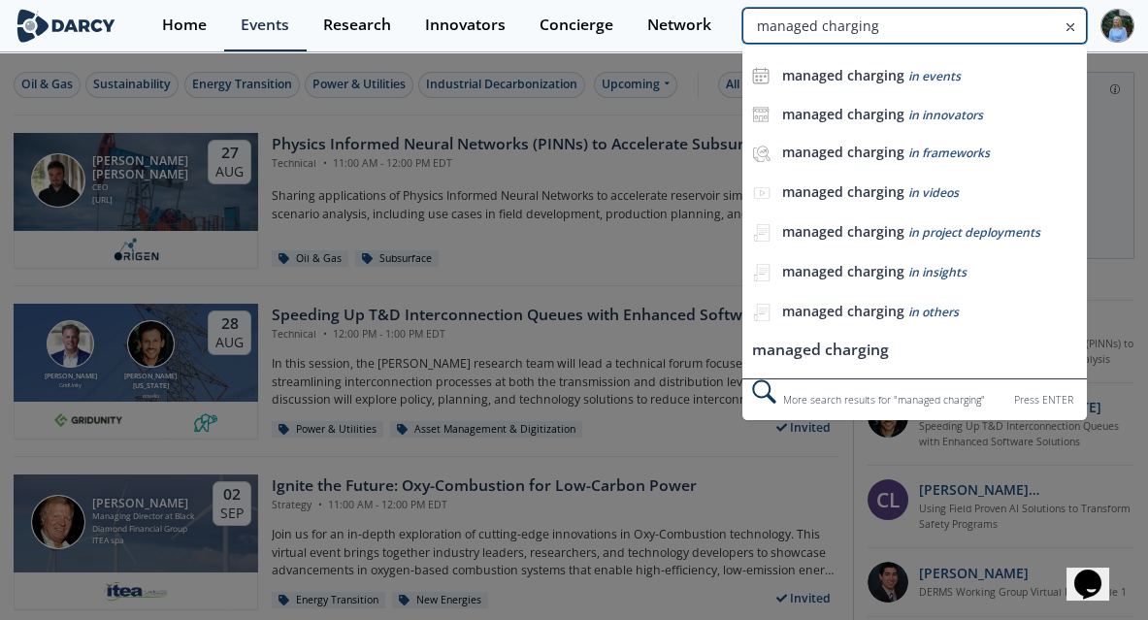
type input "managed charging"
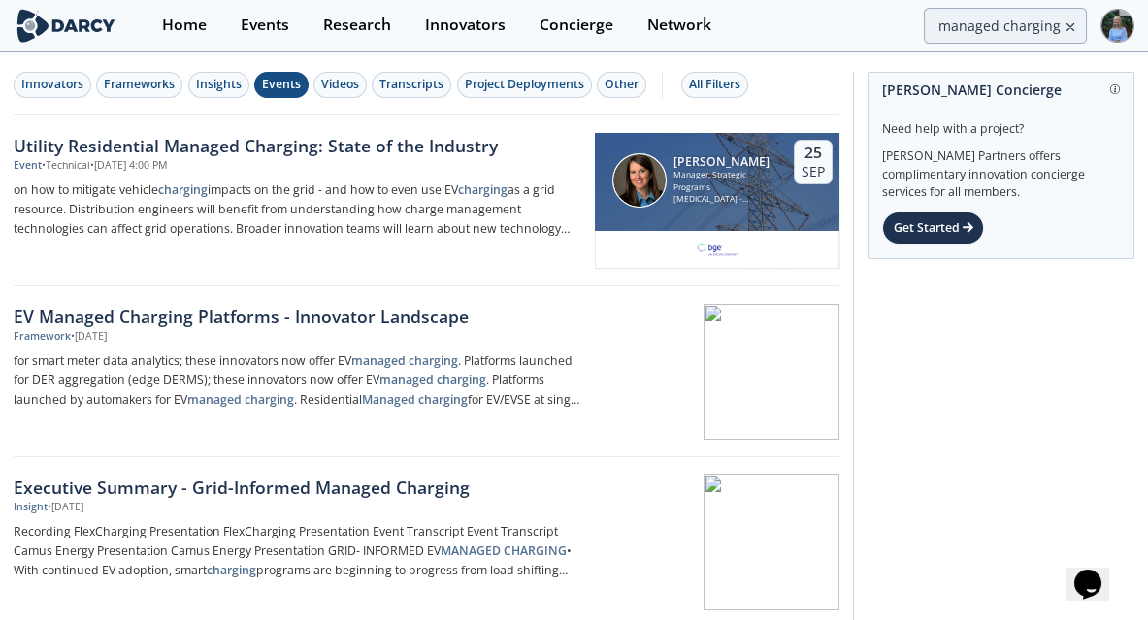
click at [282, 84] on div "Events" at bounding box center [281, 84] width 39 height 17
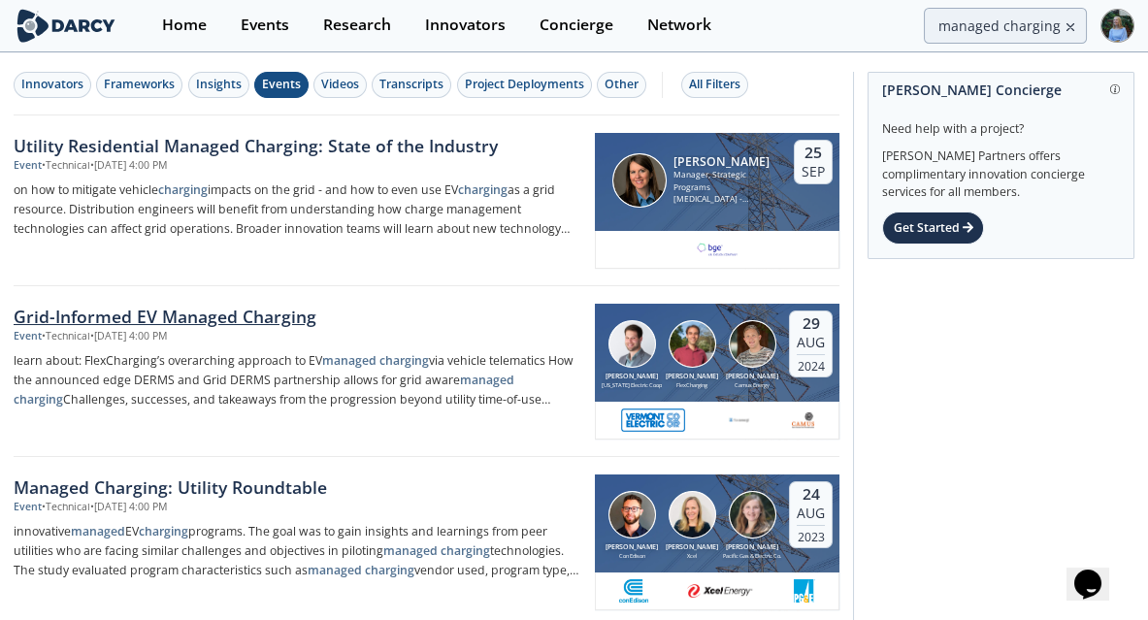
click at [237, 319] on div "Grid-Informed EV Managed Charging" at bounding box center [298, 316] width 568 height 25
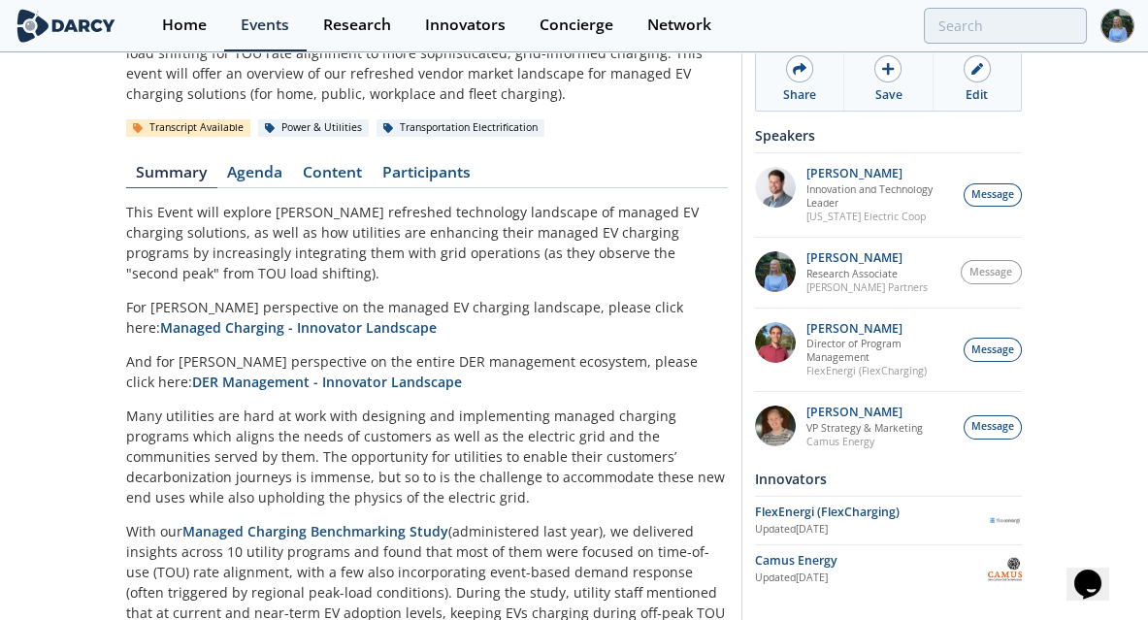
scroll to position [138, 0]
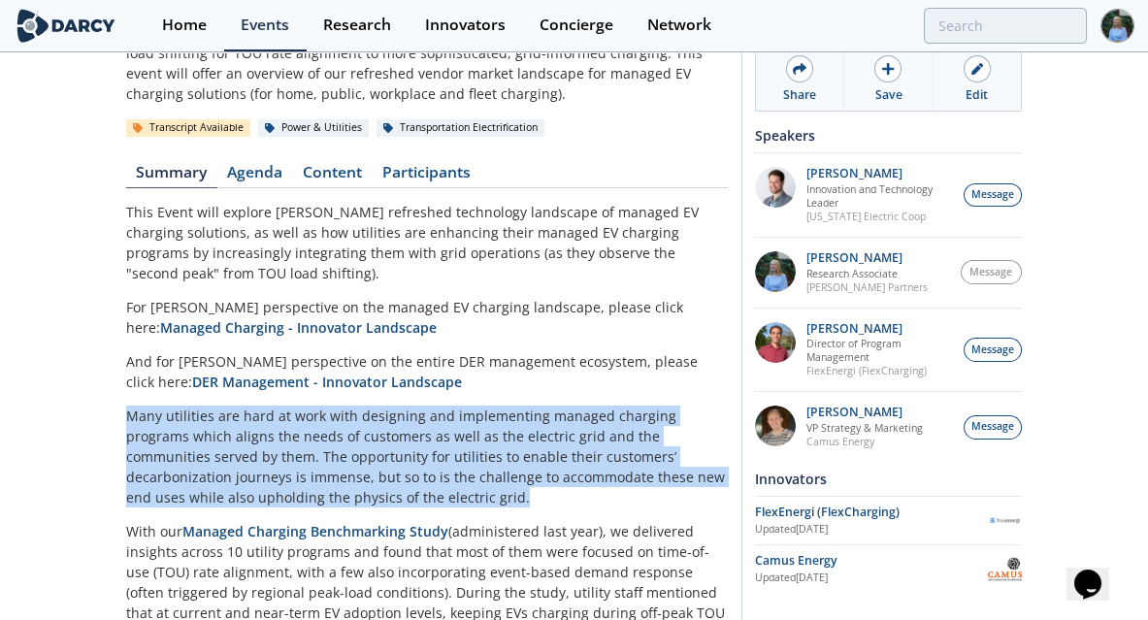
drag, startPoint x: 125, startPoint y: 414, endPoint x: 331, endPoint y: 495, distance: 221.4
click at [331, 495] on p "Many utilities are hard at work with designing and implementing managed chargin…" at bounding box center [427, 457] width 602 height 102
copy p "Many utilities are hard at work with designing and implementing managed chargin…"
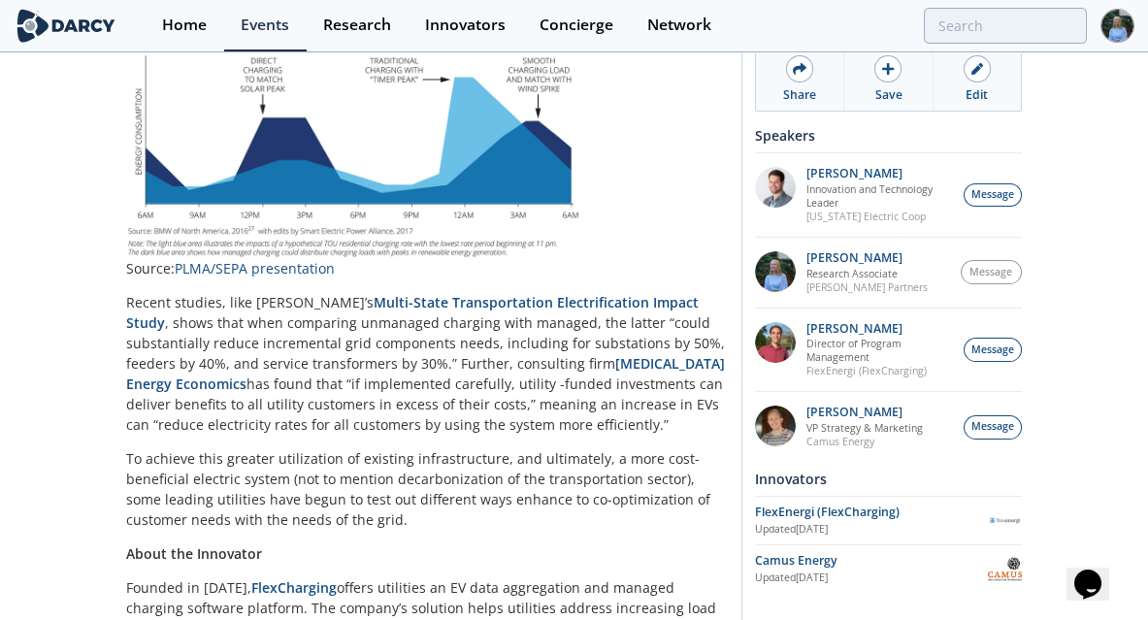
scroll to position [818, 0]
type input "managed charging"
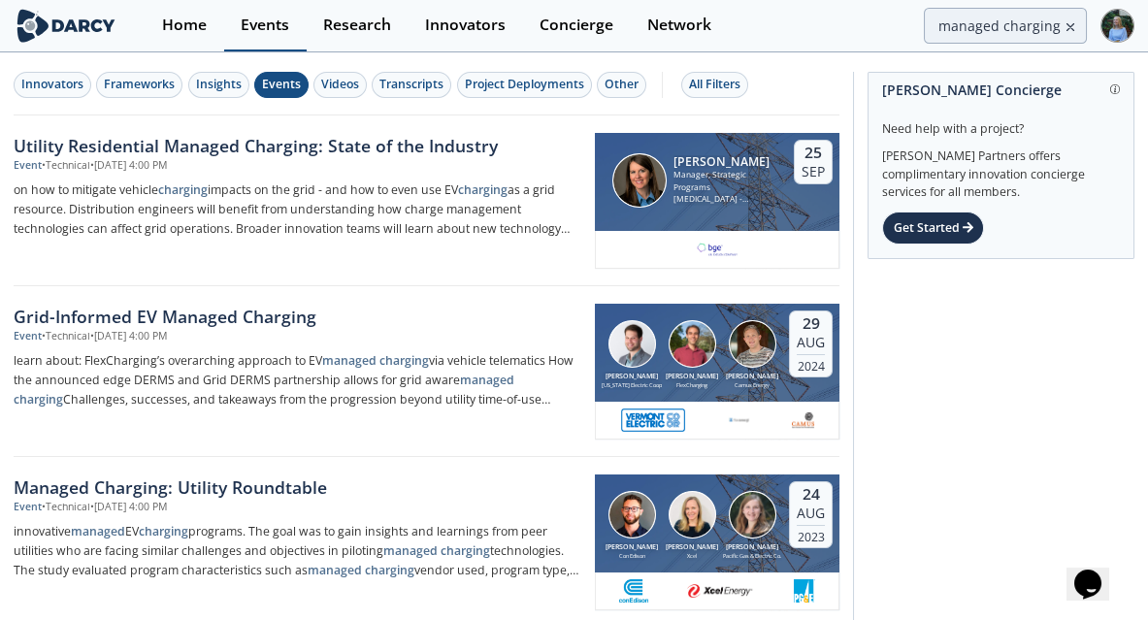
click at [275, 22] on div "Events" at bounding box center [265, 25] width 49 height 16
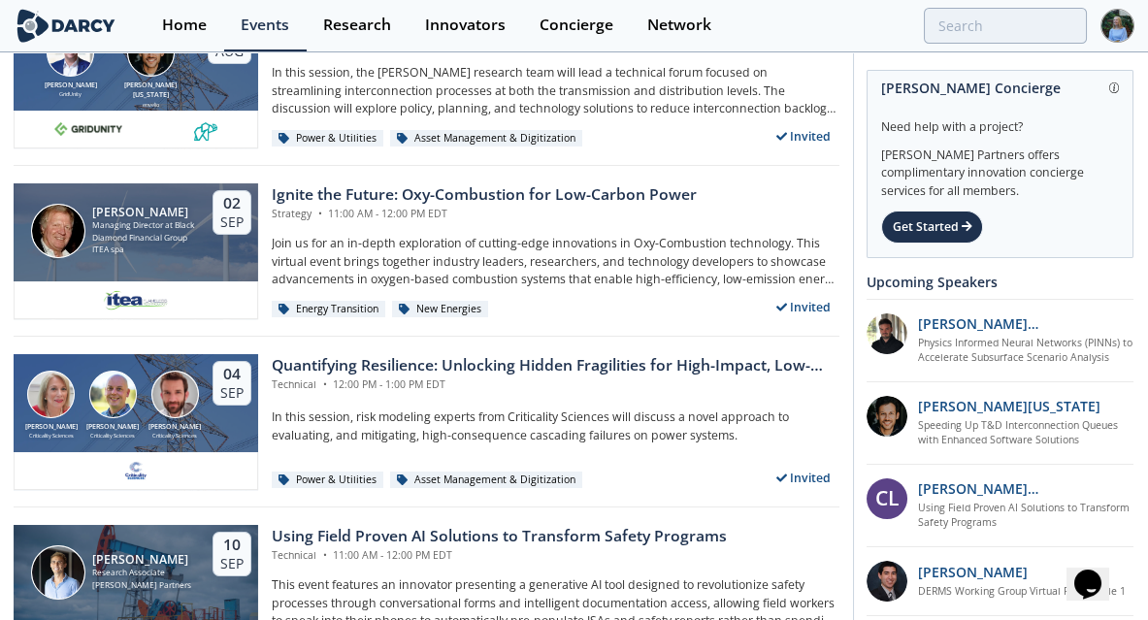
scroll to position [290, 0]
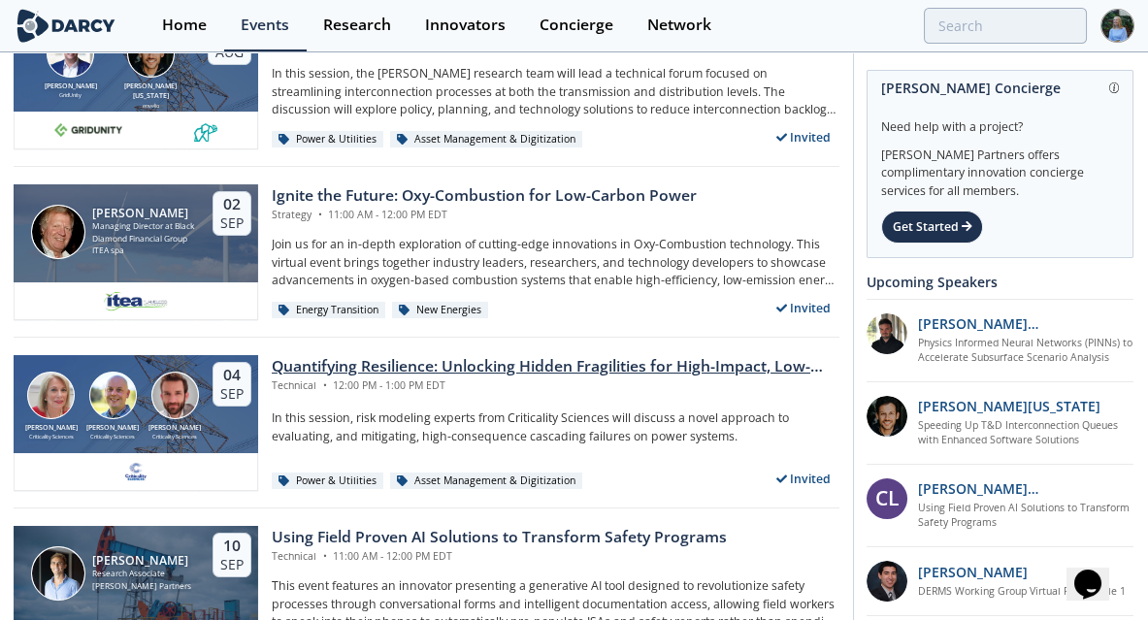
click at [525, 357] on div "Quantifying Resilience: Unlocking Hidden Fragilities for High-Impact, Low-Frequ…" at bounding box center [556, 366] width 568 height 23
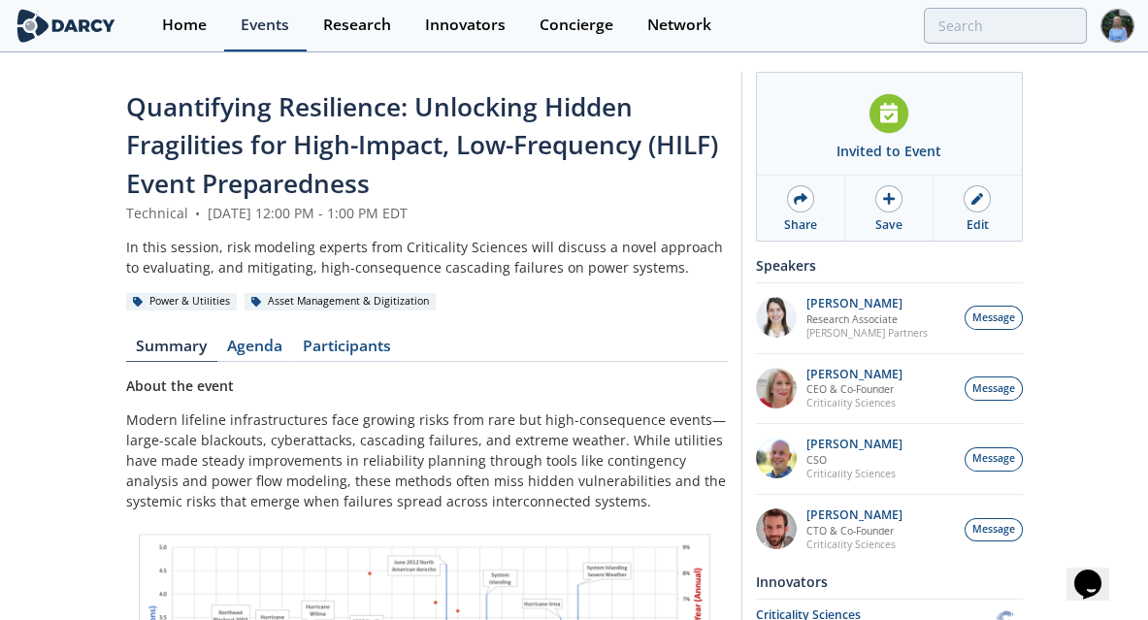
click at [262, 32] on div "Events" at bounding box center [265, 25] width 49 height 16
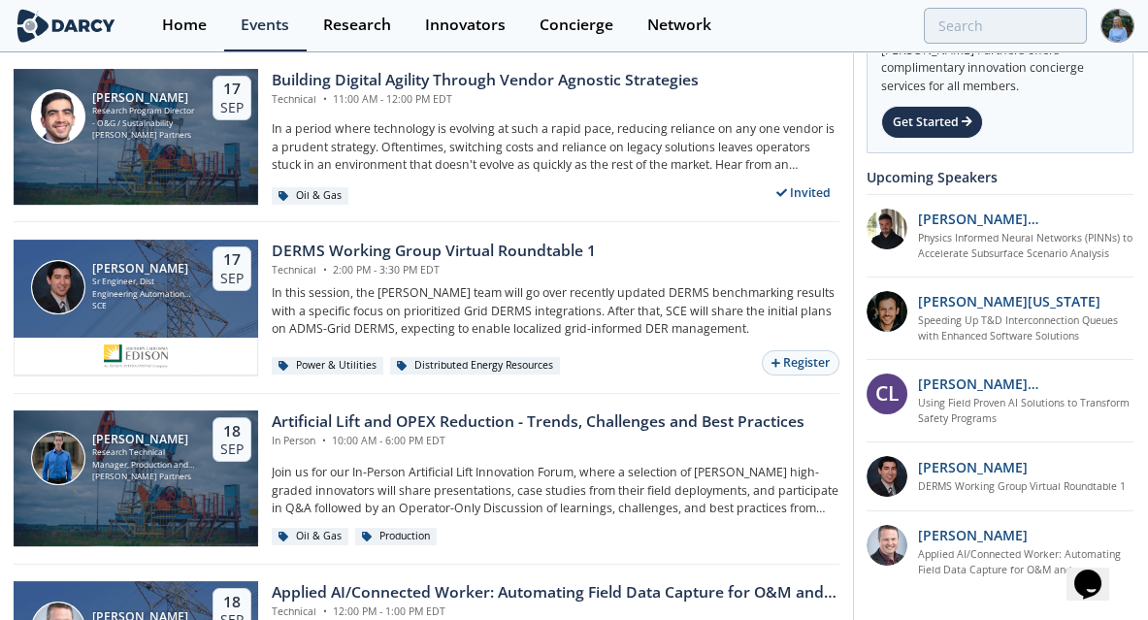
scroll to position [1432, 0]
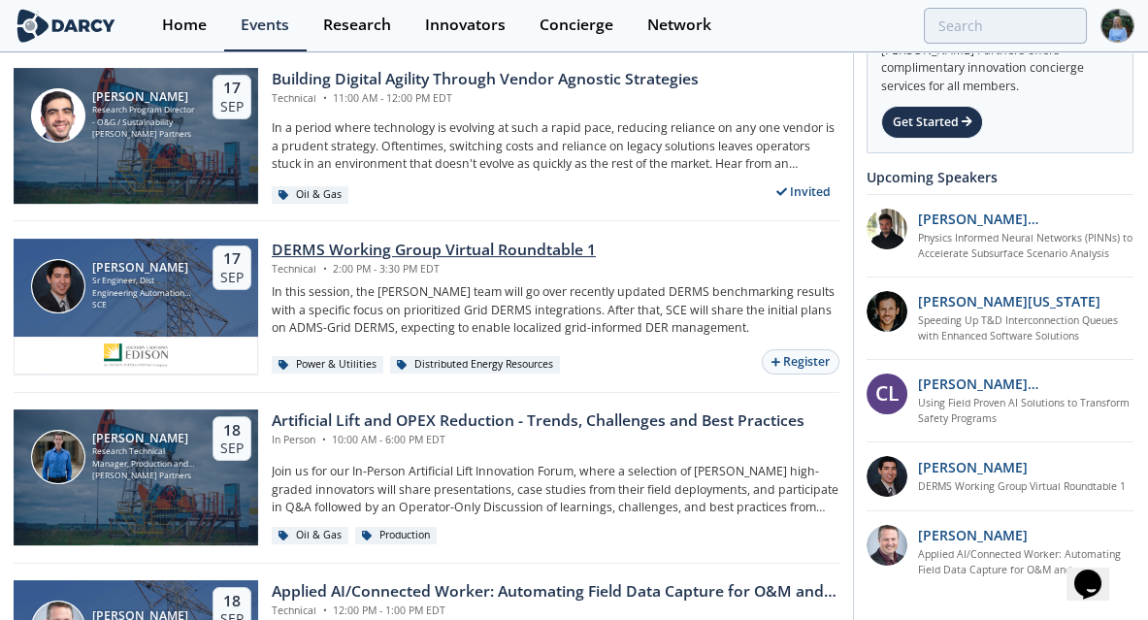
click at [457, 248] on div "DERMS Working Group Virtual Roundtable 1" at bounding box center [434, 250] width 324 height 23
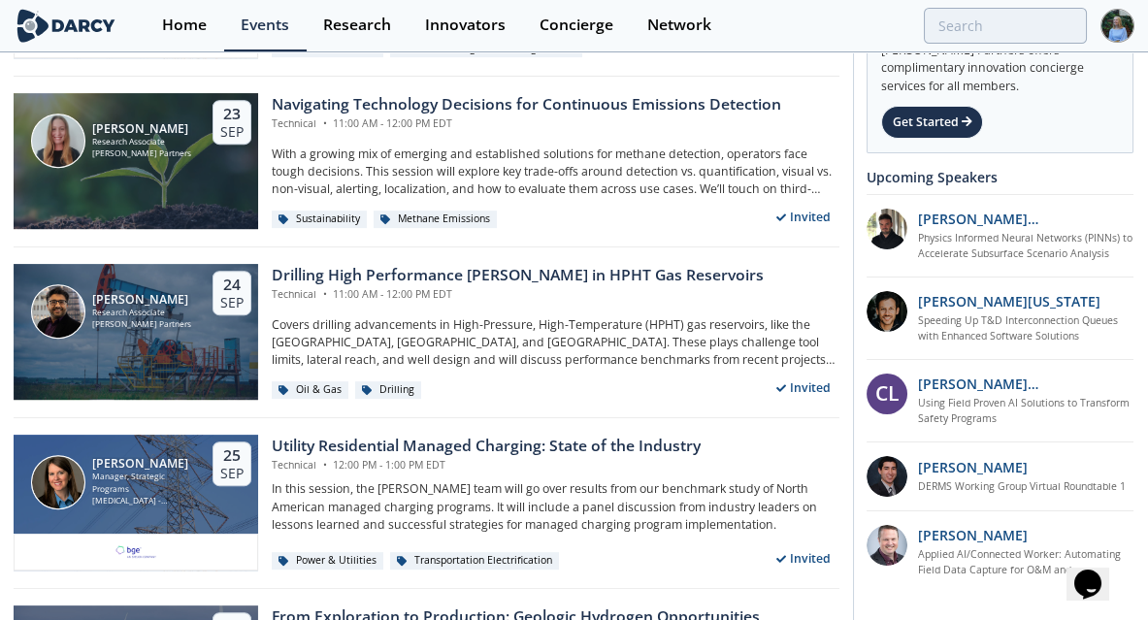
scroll to position [2090, 0]
click at [437, 435] on div "Utility Residential Managed Charging: State of the Industry" at bounding box center [486, 446] width 429 height 23
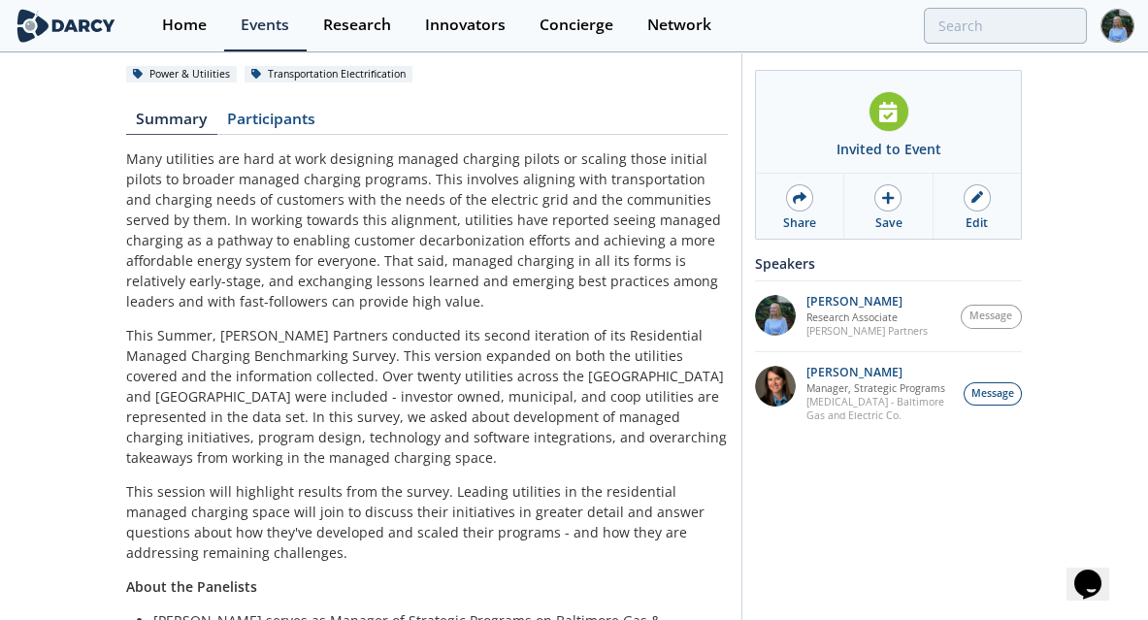
scroll to position [563, 0]
